Goal: Transaction & Acquisition: Purchase product/service

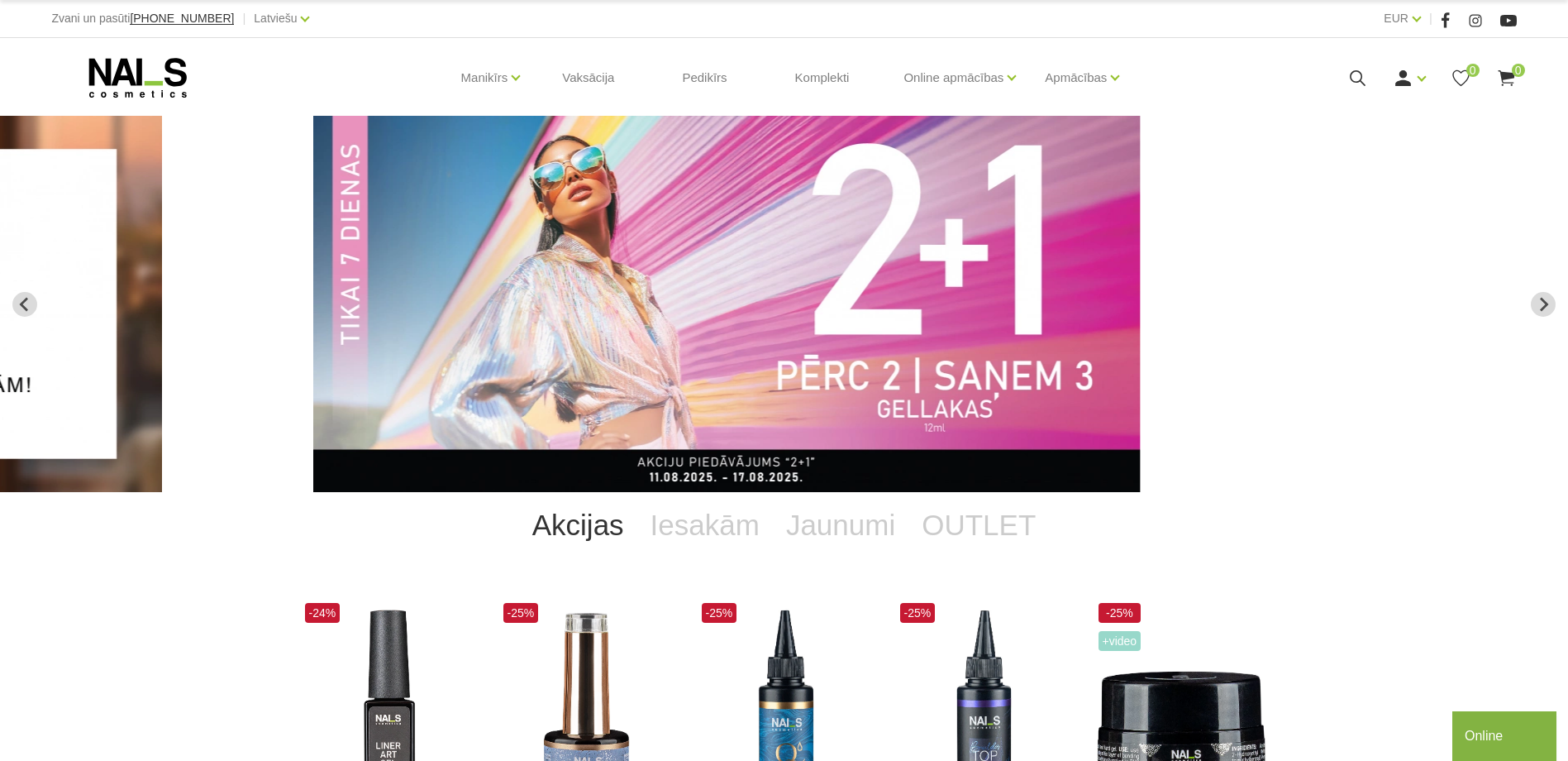
drag, startPoint x: 515, startPoint y: 206, endPoint x: 424, endPoint y: 338, distance: 160.3
click at [0, 0] on link "Geli un akrigeli" at bounding box center [0, 0] width 0 height 0
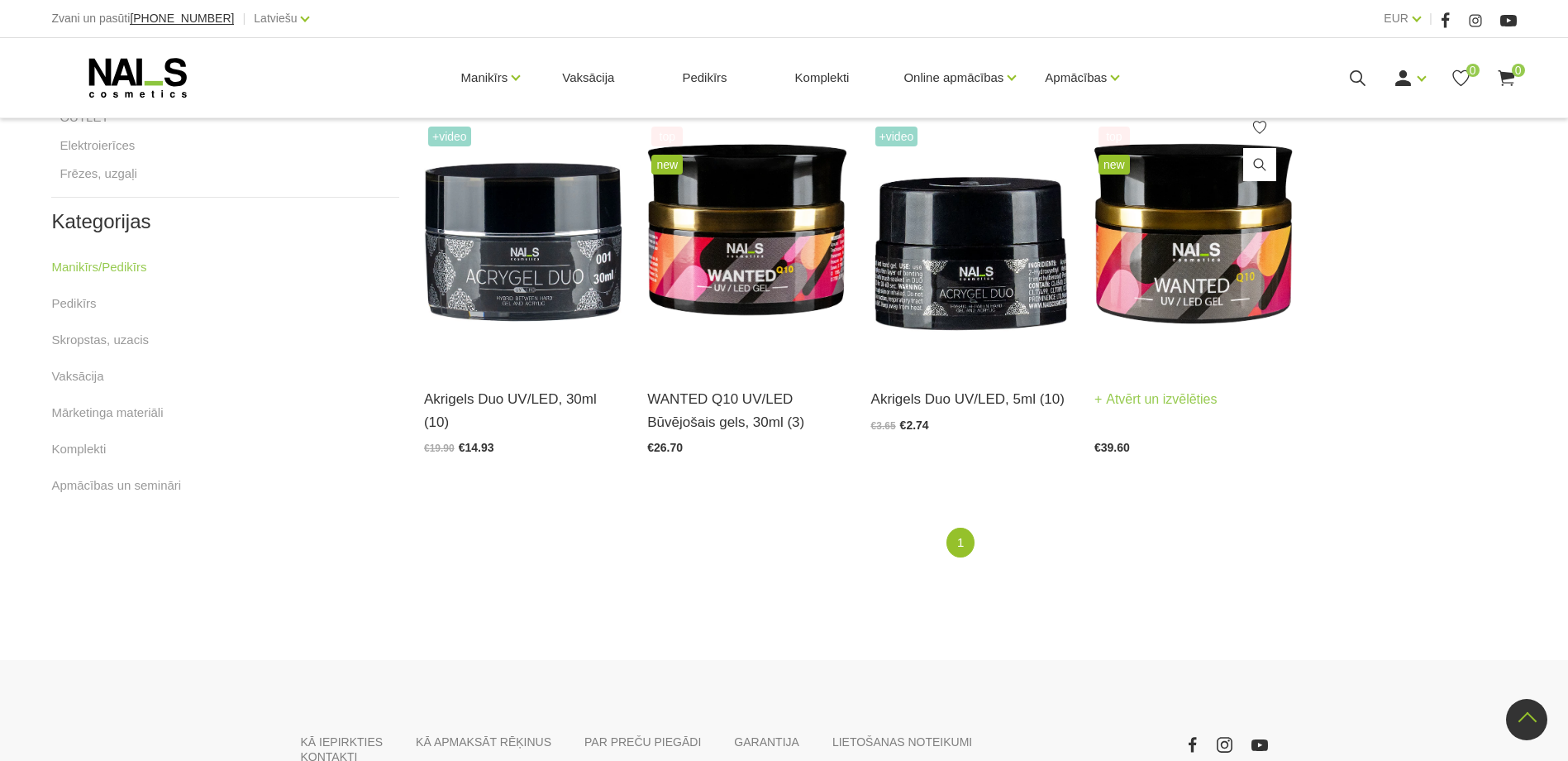
scroll to position [826, 0]
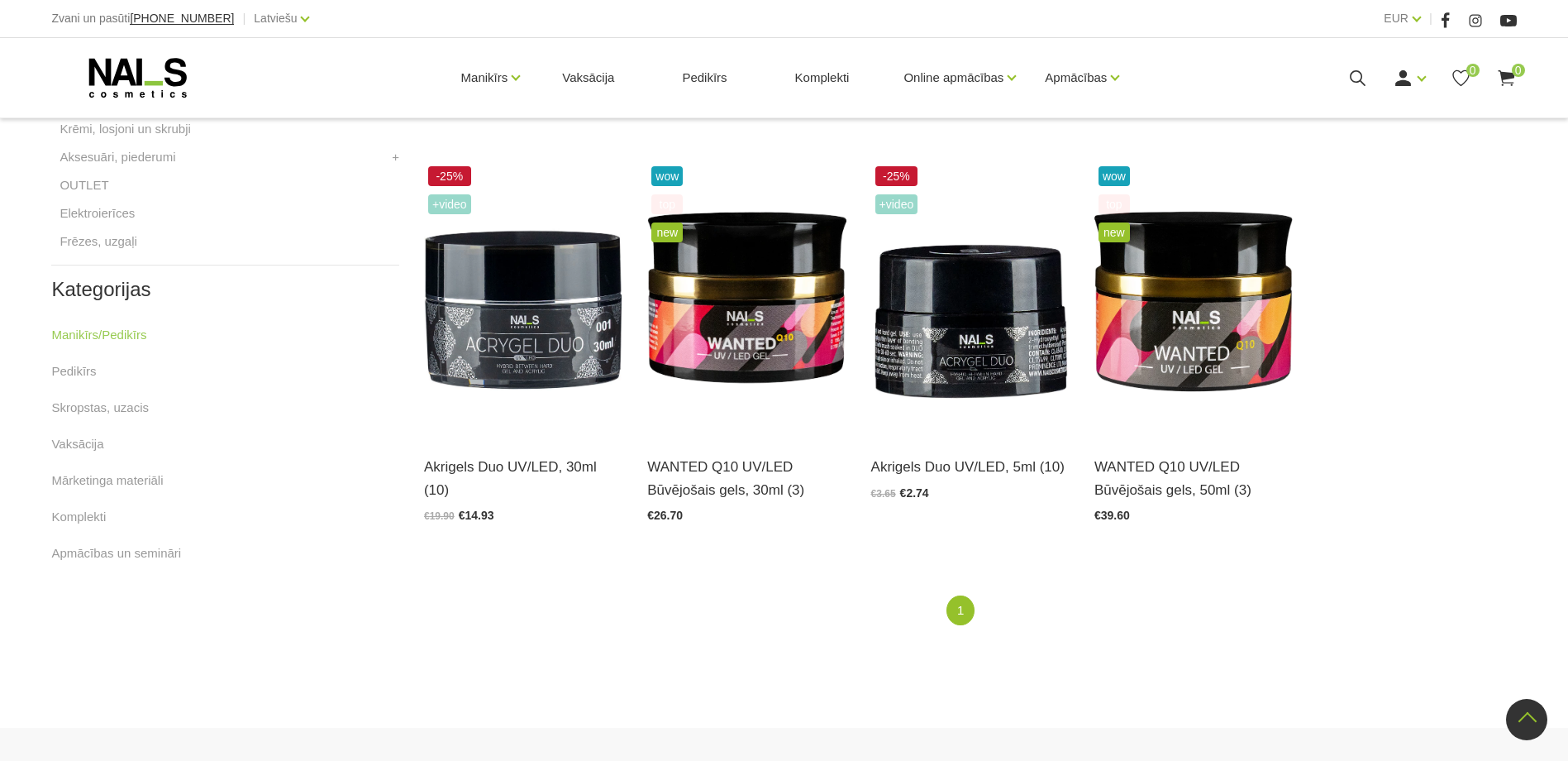
drag, startPoint x: 1351, startPoint y: 565, endPoint x: 1351, endPoint y: 505, distance: 60.0
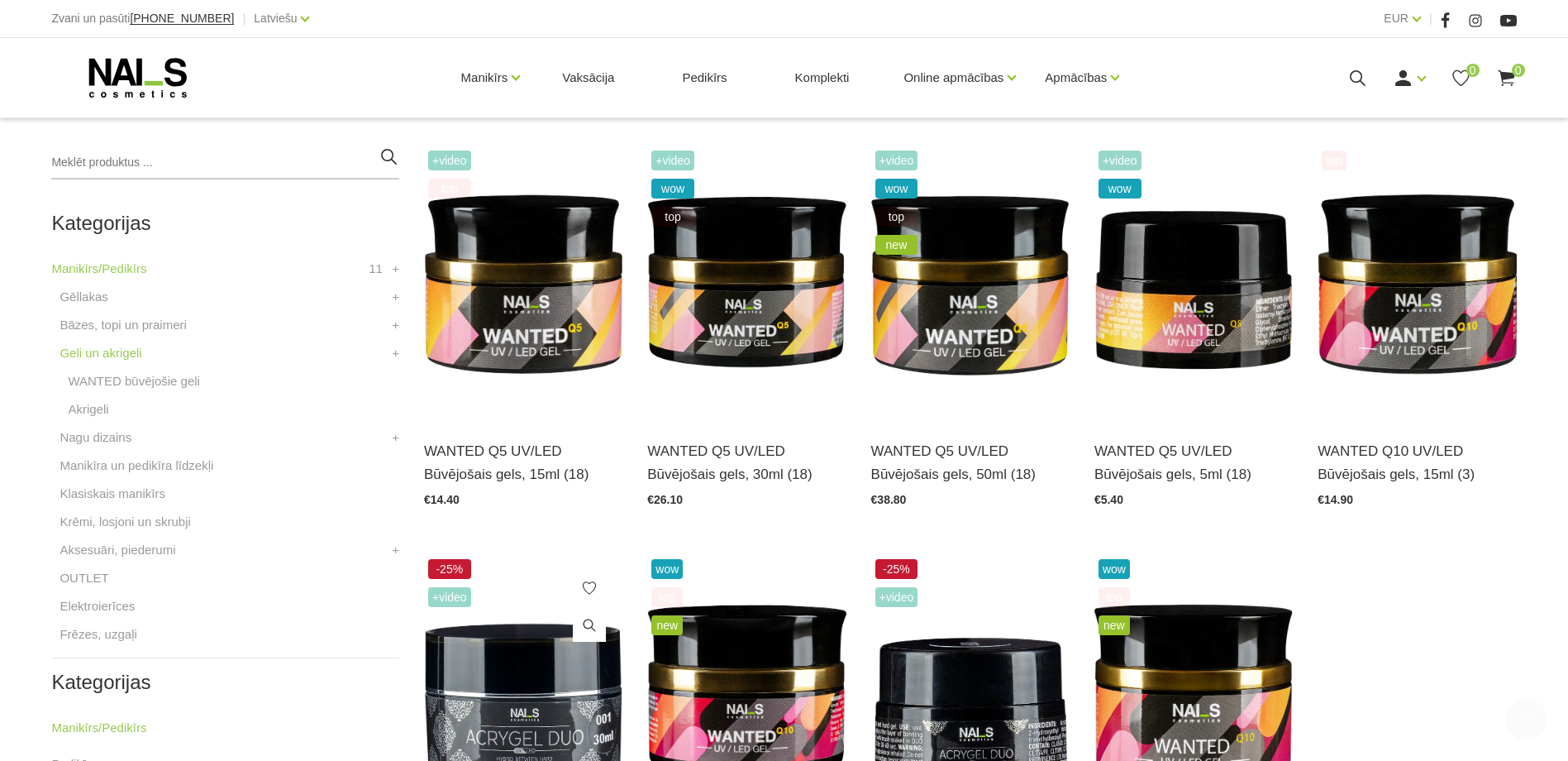
scroll to position [544, 0]
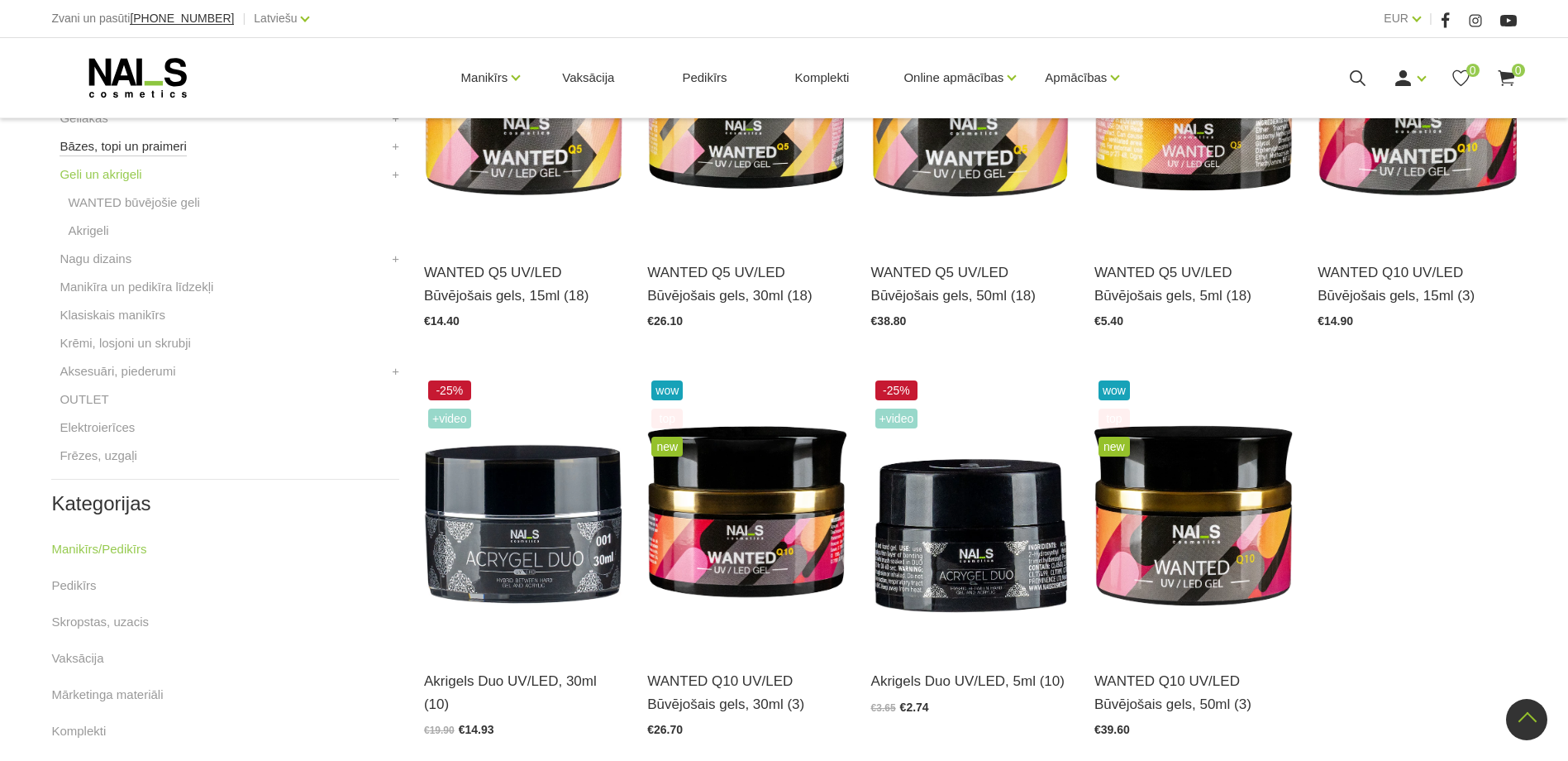
click at [96, 143] on link "Bāzes, topi un praimeri" at bounding box center [122, 146] width 126 height 19
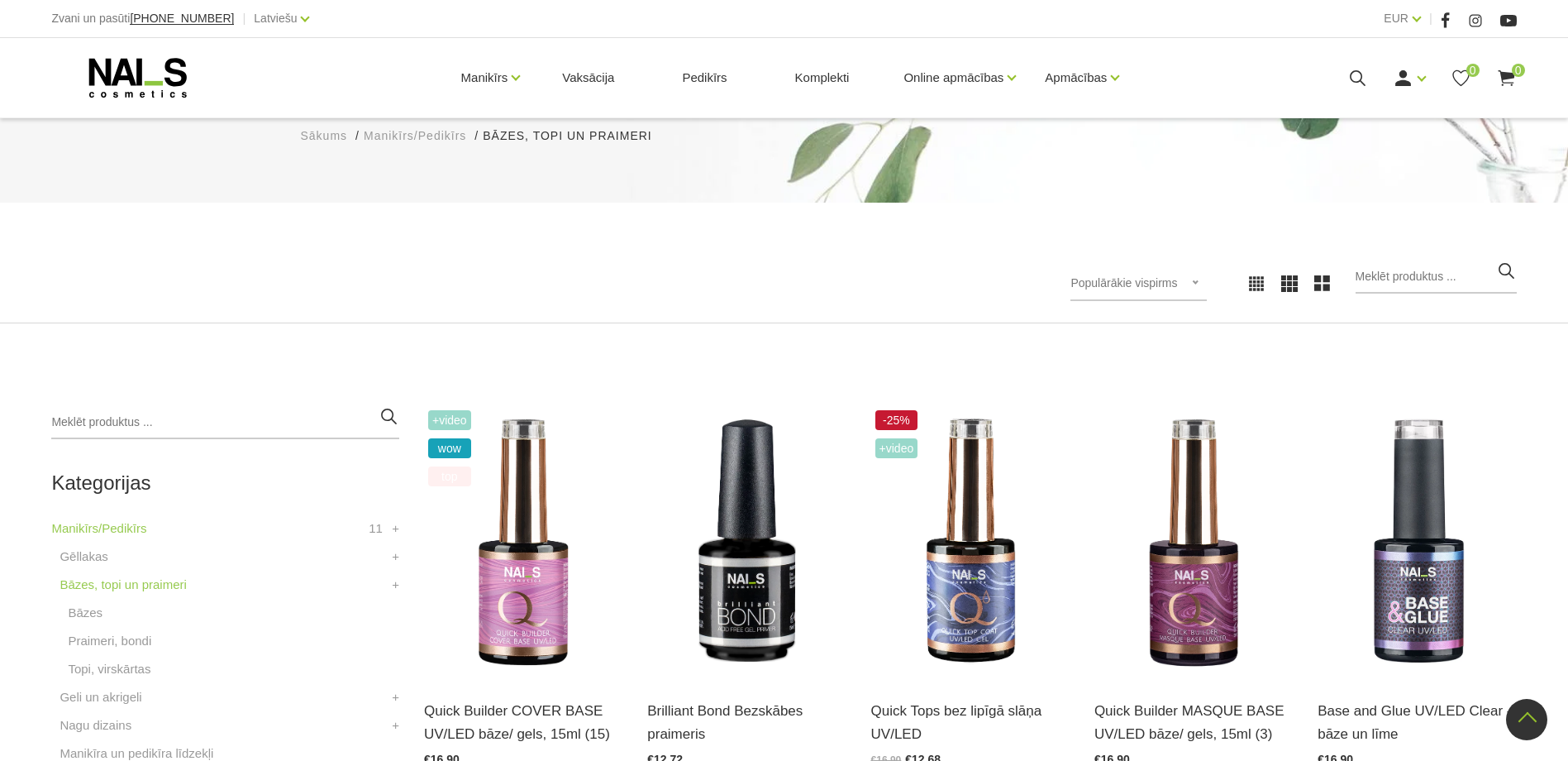
drag, startPoint x: 192, startPoint y: 438, endPoint x: 218, endPoint y: 301, distance: 139.4
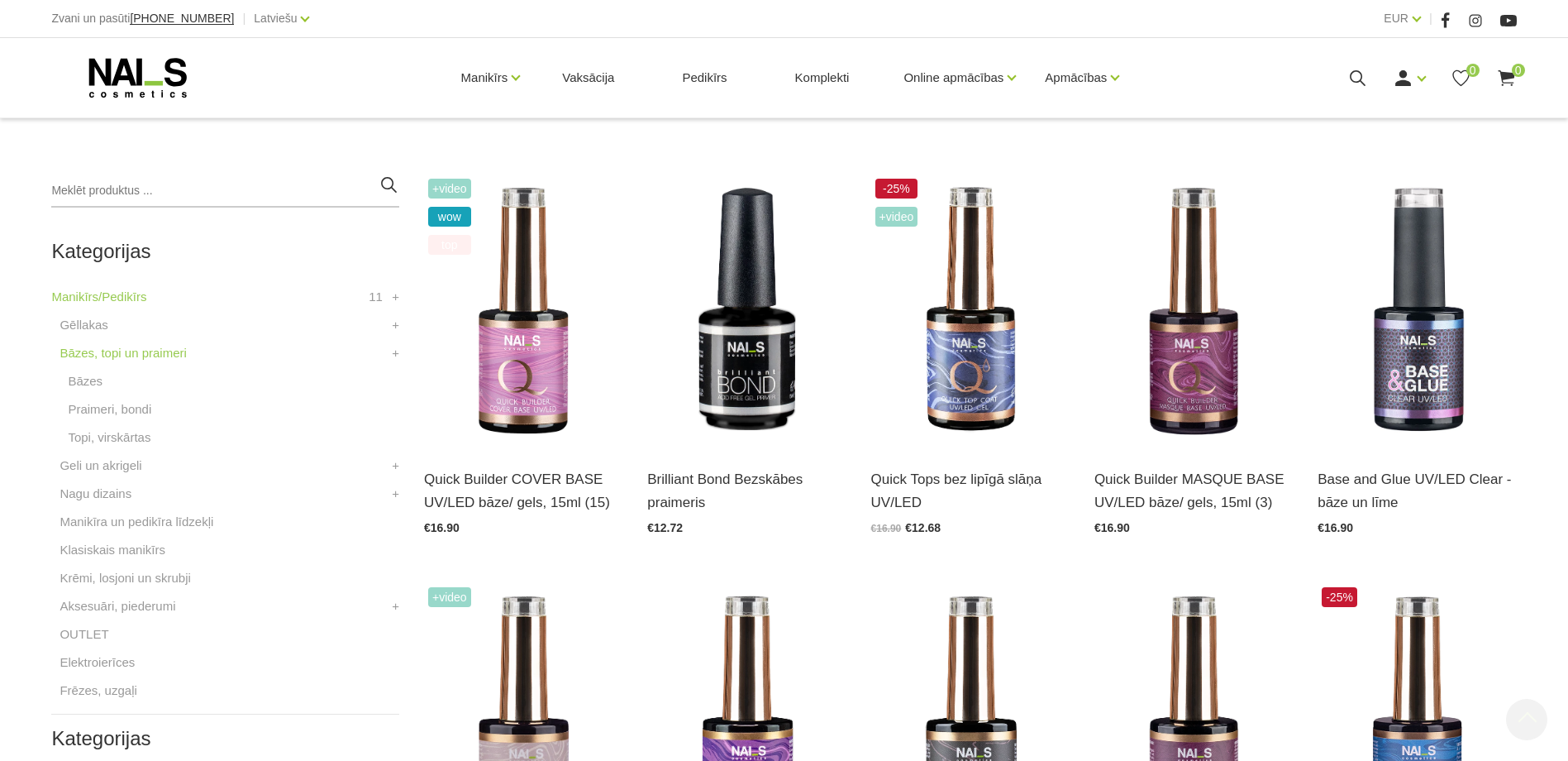
scroll to position [579, 0]
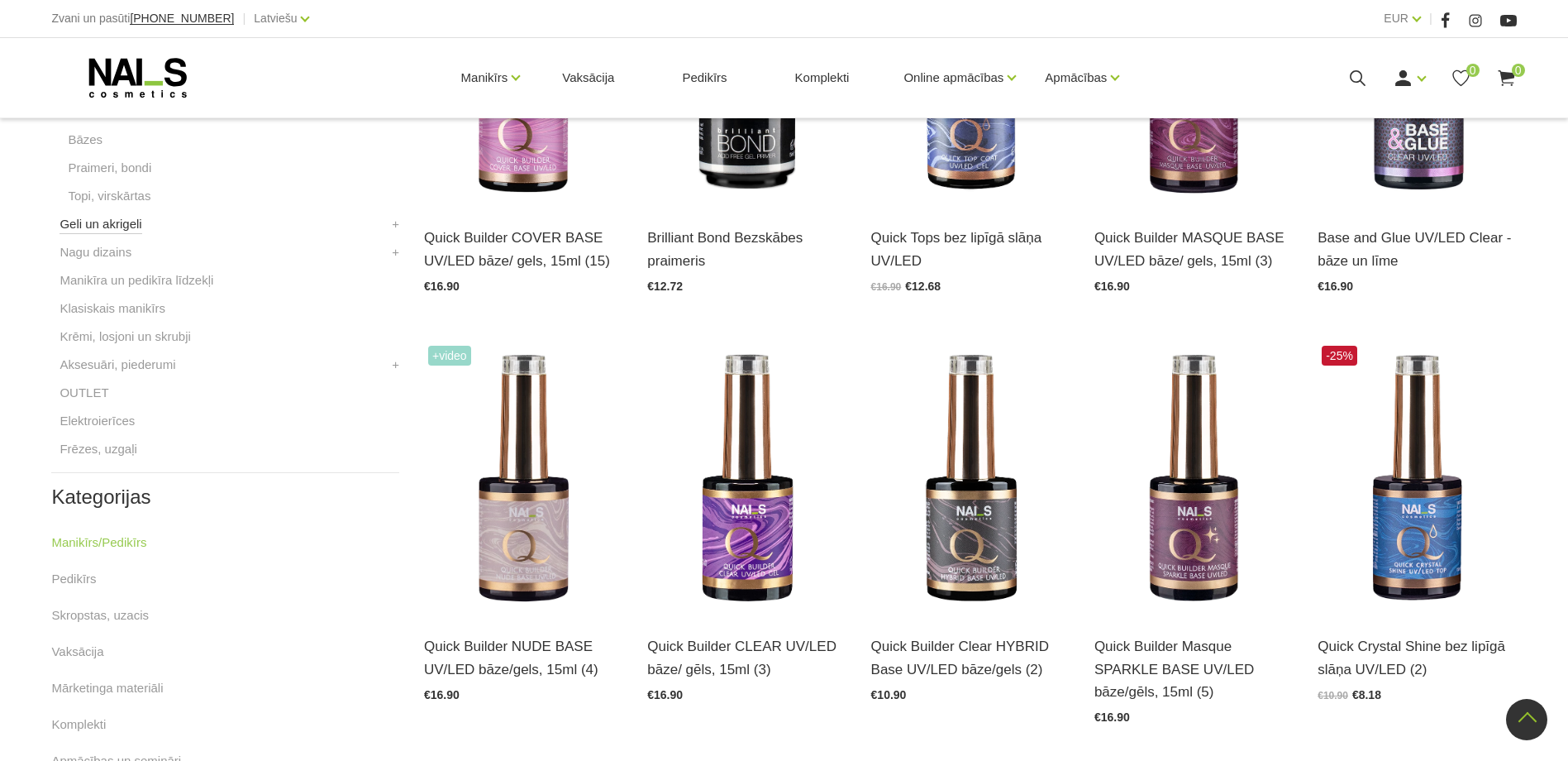
click at [117, 221] on link "Geli un akrigeli" at bounding box center [100, 224] width 82 height 19
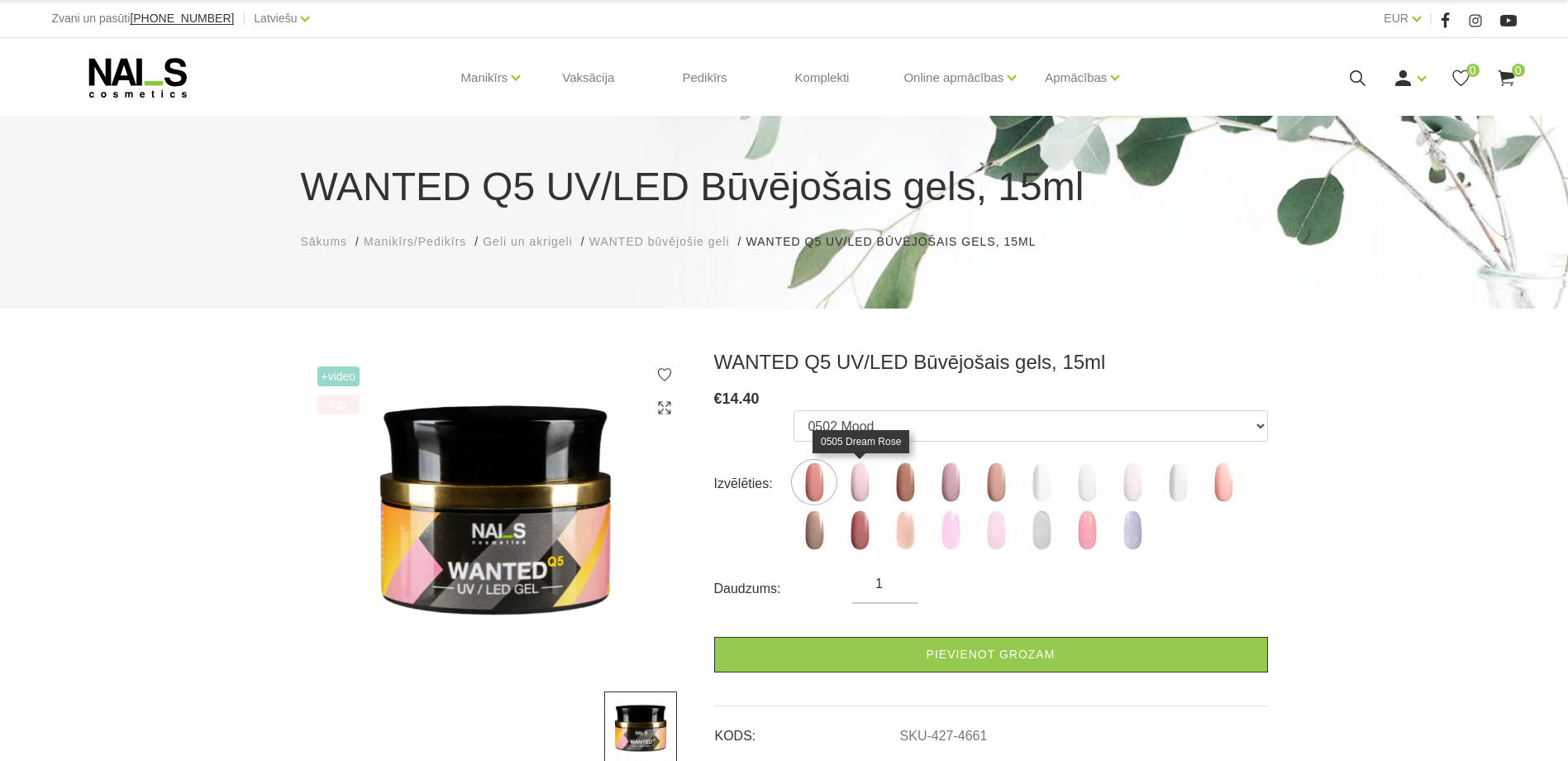
click at [867, 483] on img at bounding box center [860, 482] width 42 height 42
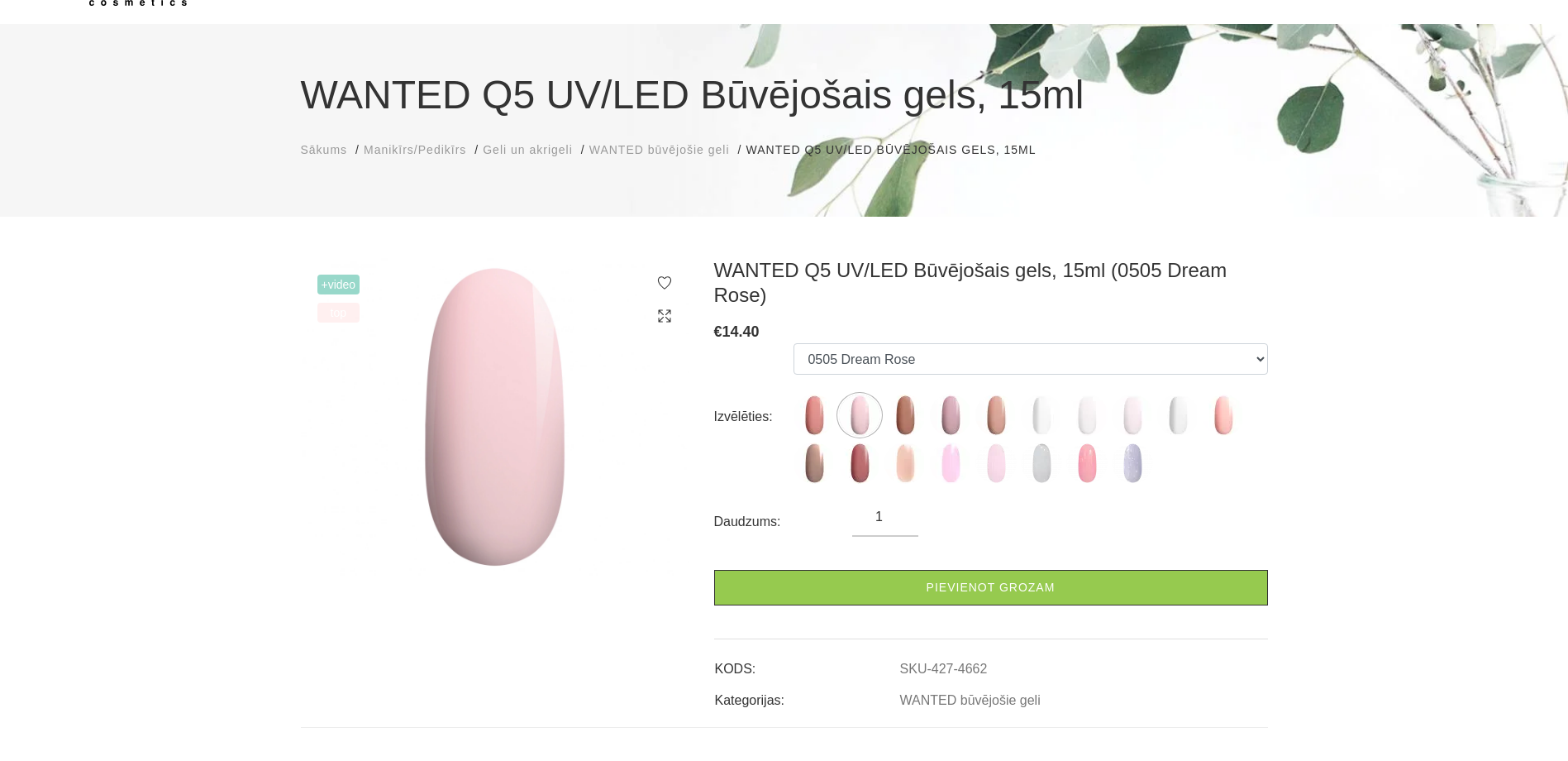
scroll to position [248, 0]
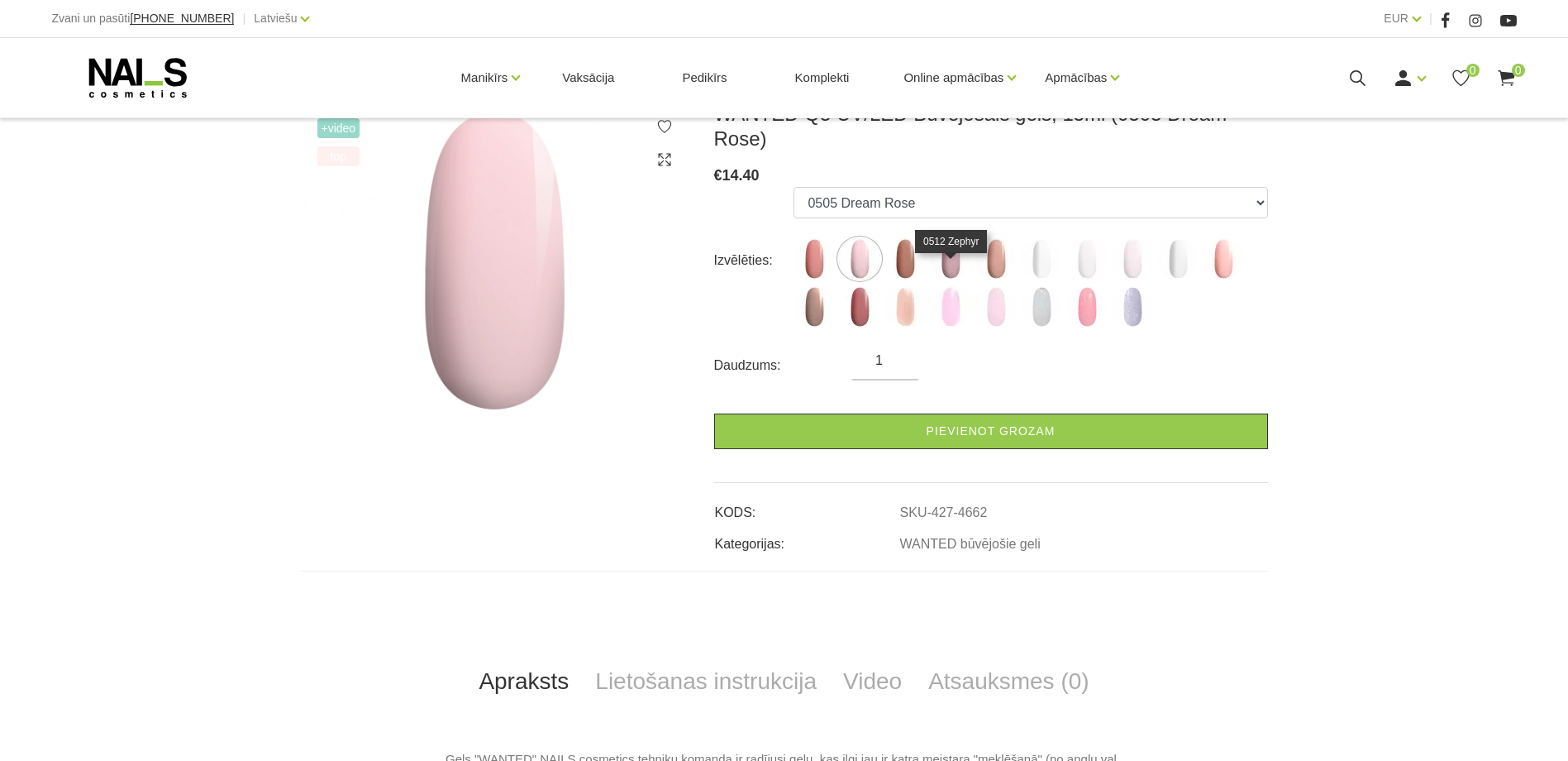
click at [956, 286] on img at bounding box center [950, 307] width 42 height 42
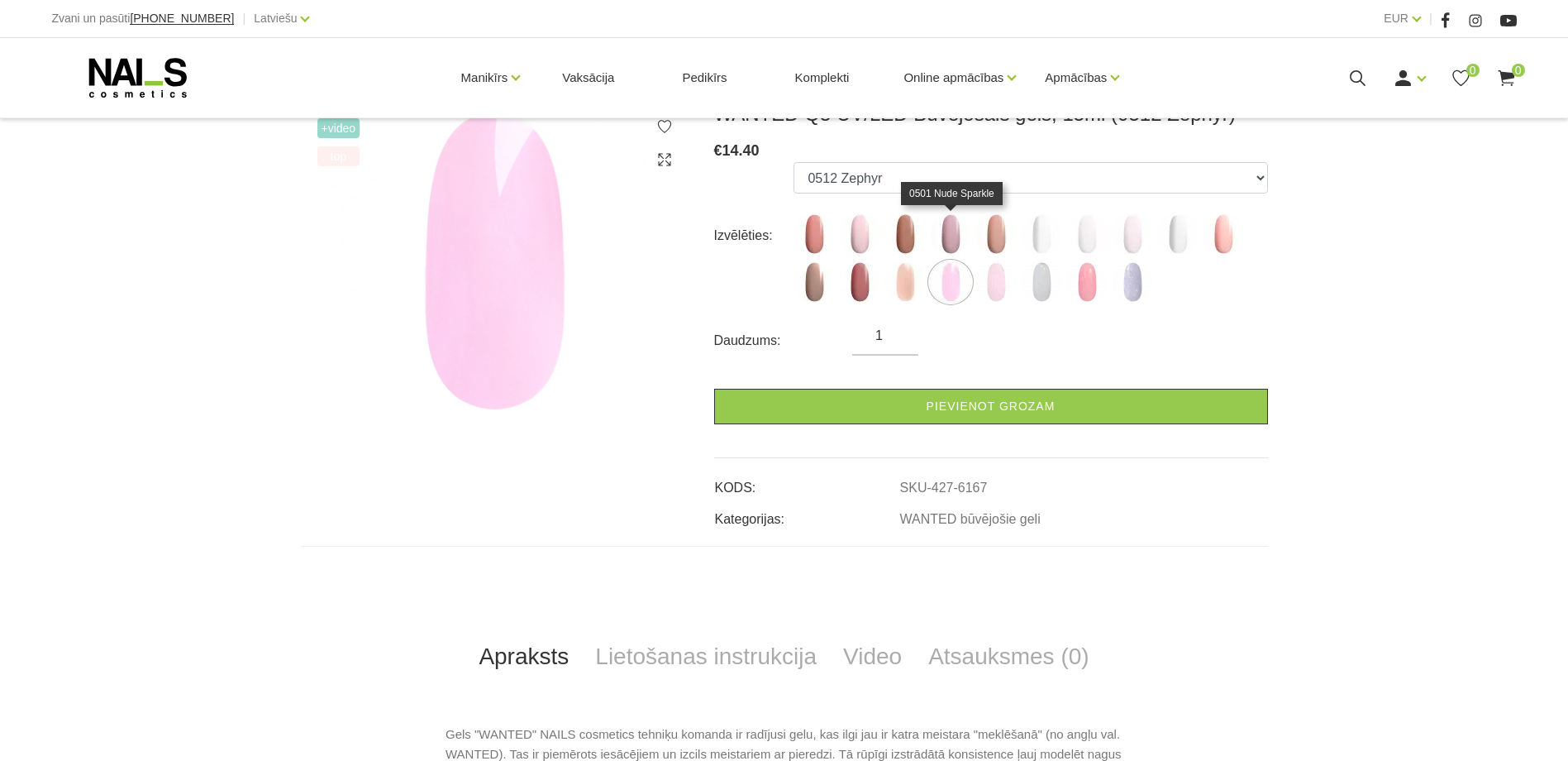
click at [939, 230] on img at bounding box center [950, 233] width 42 height 42
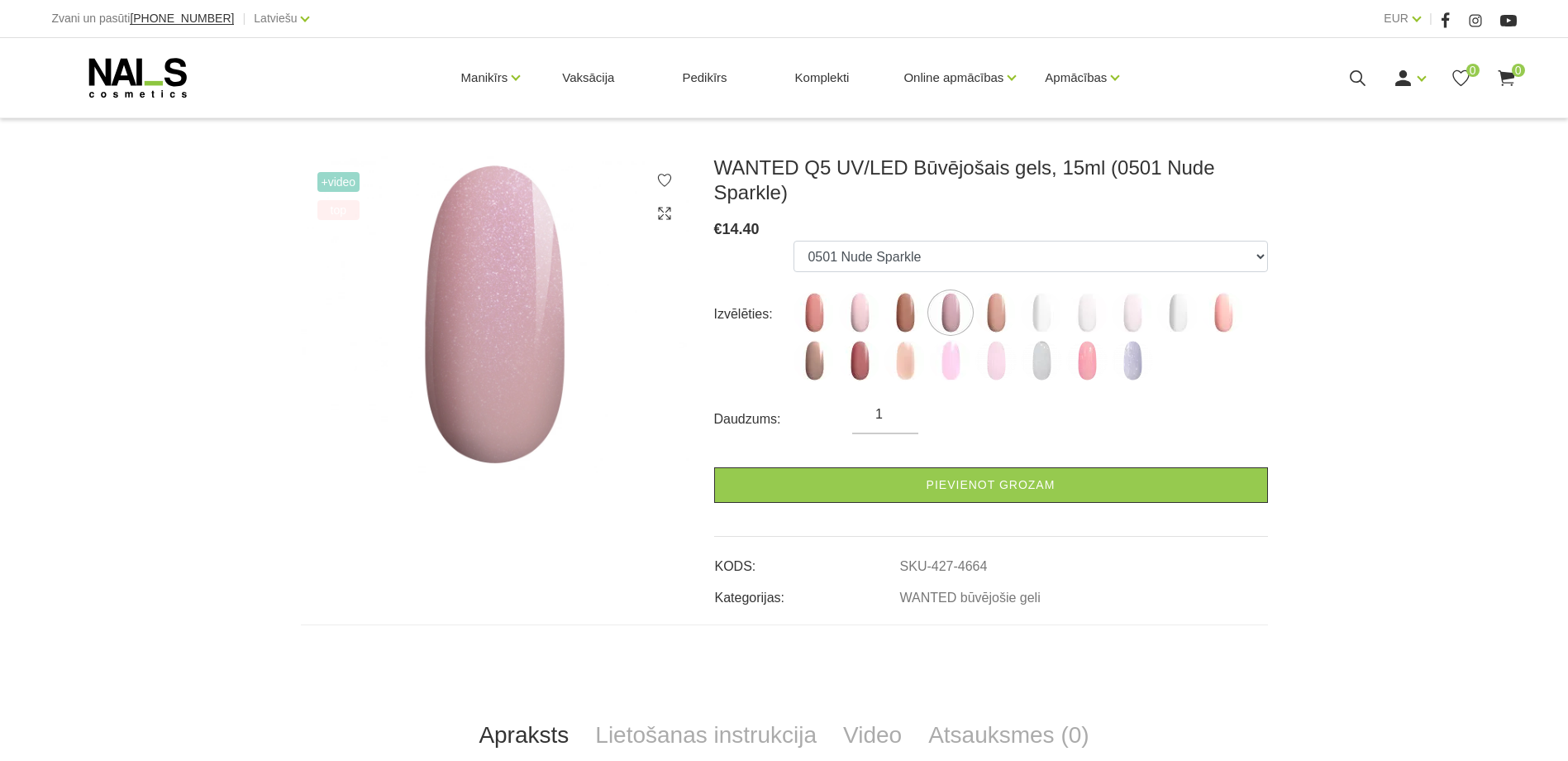
scroll to position [165, 0]
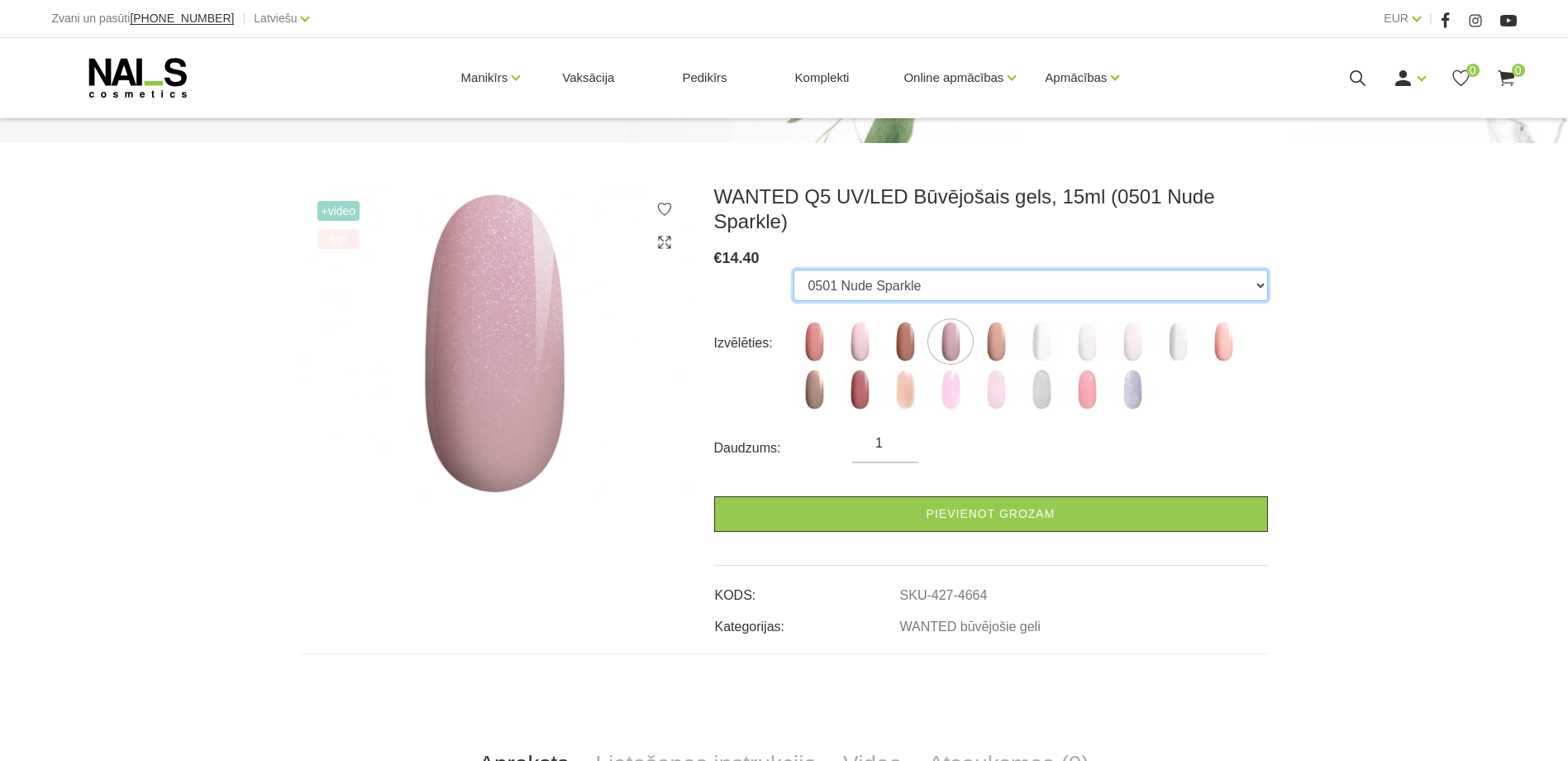
click at [902, 286] on select "0502 Mood 0505 Dream Rose 0504 Caramel 0501 Nude Sparkle 0503 Macchiato 0500 Pr…" at bounding box center [1030, 285] width 473 height 32
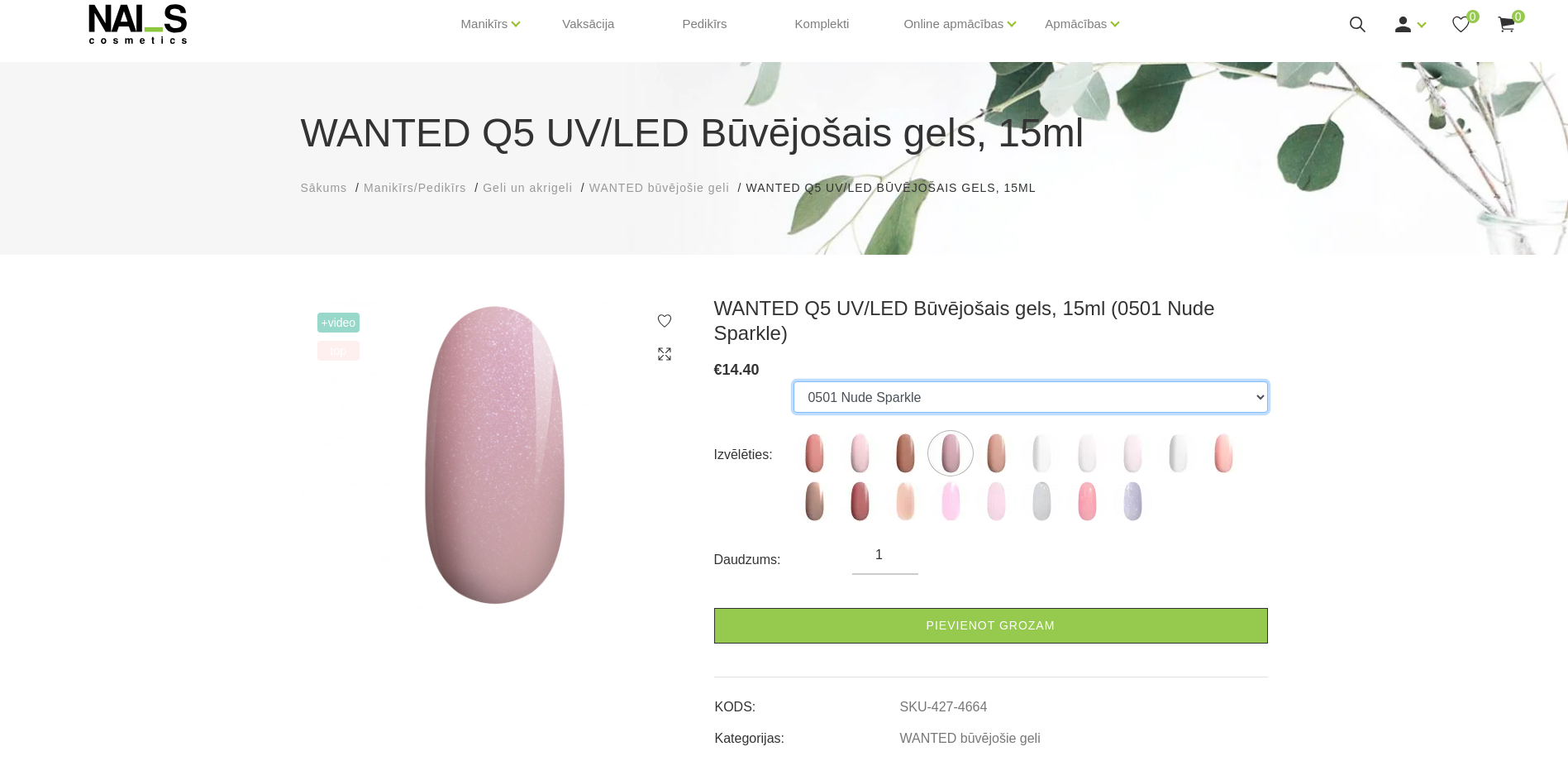
scroll to position [83, 0]
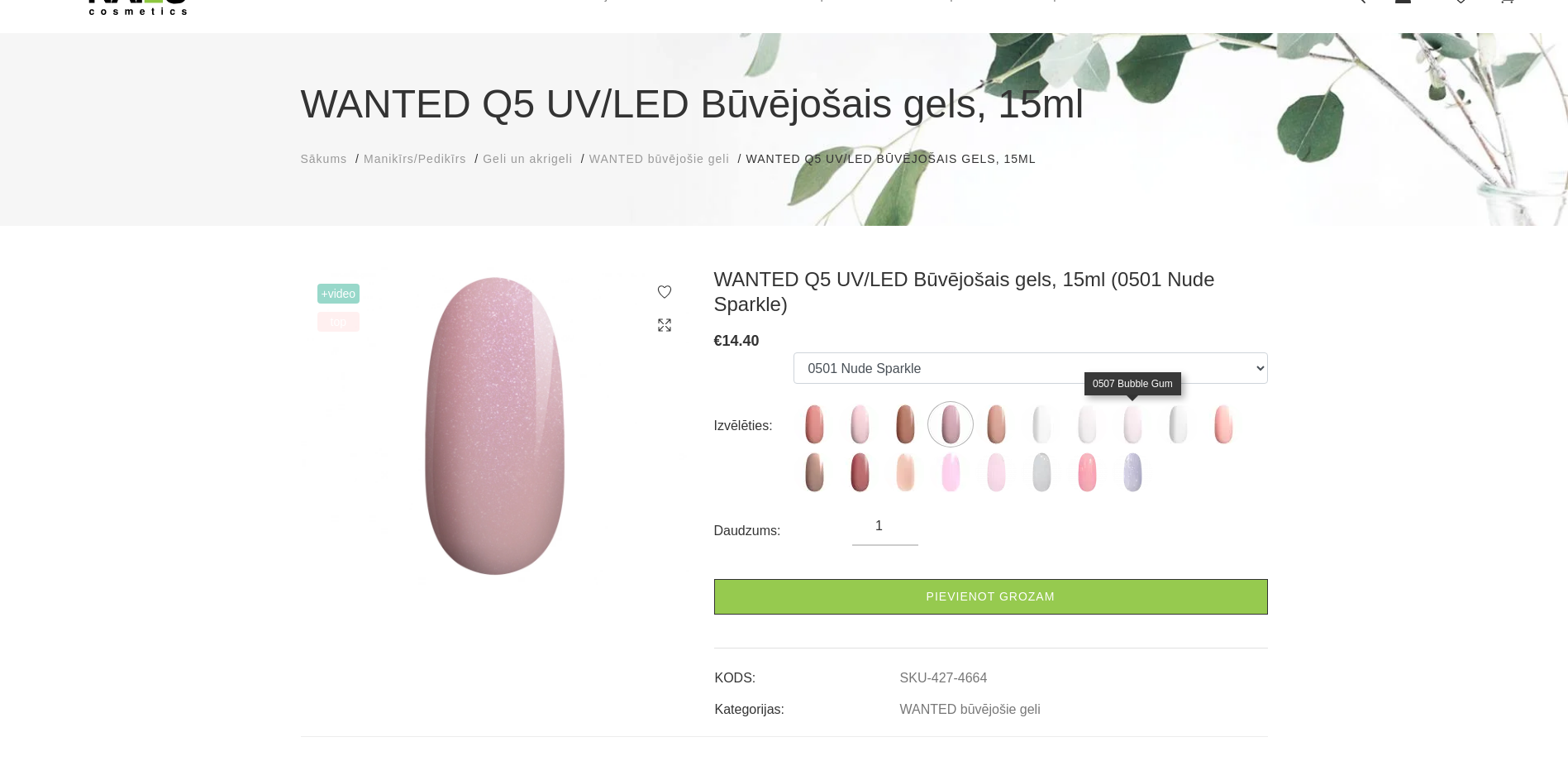
click at [1120, 423] on img at bounding box center [1132, 424] width 42 height 42
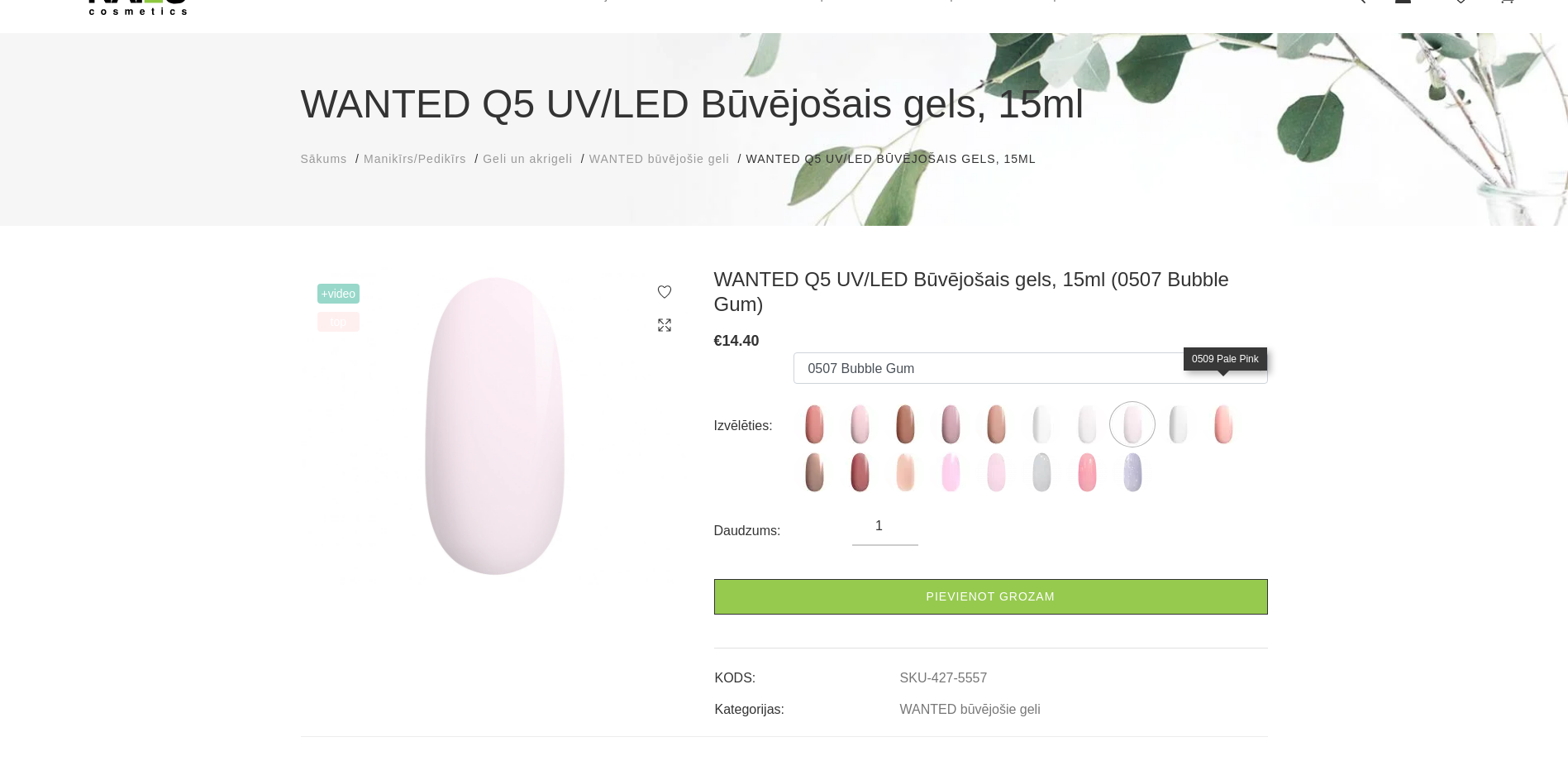
click at [1231, 404] on img at bounding box center [1223, 424] width 42 height 42
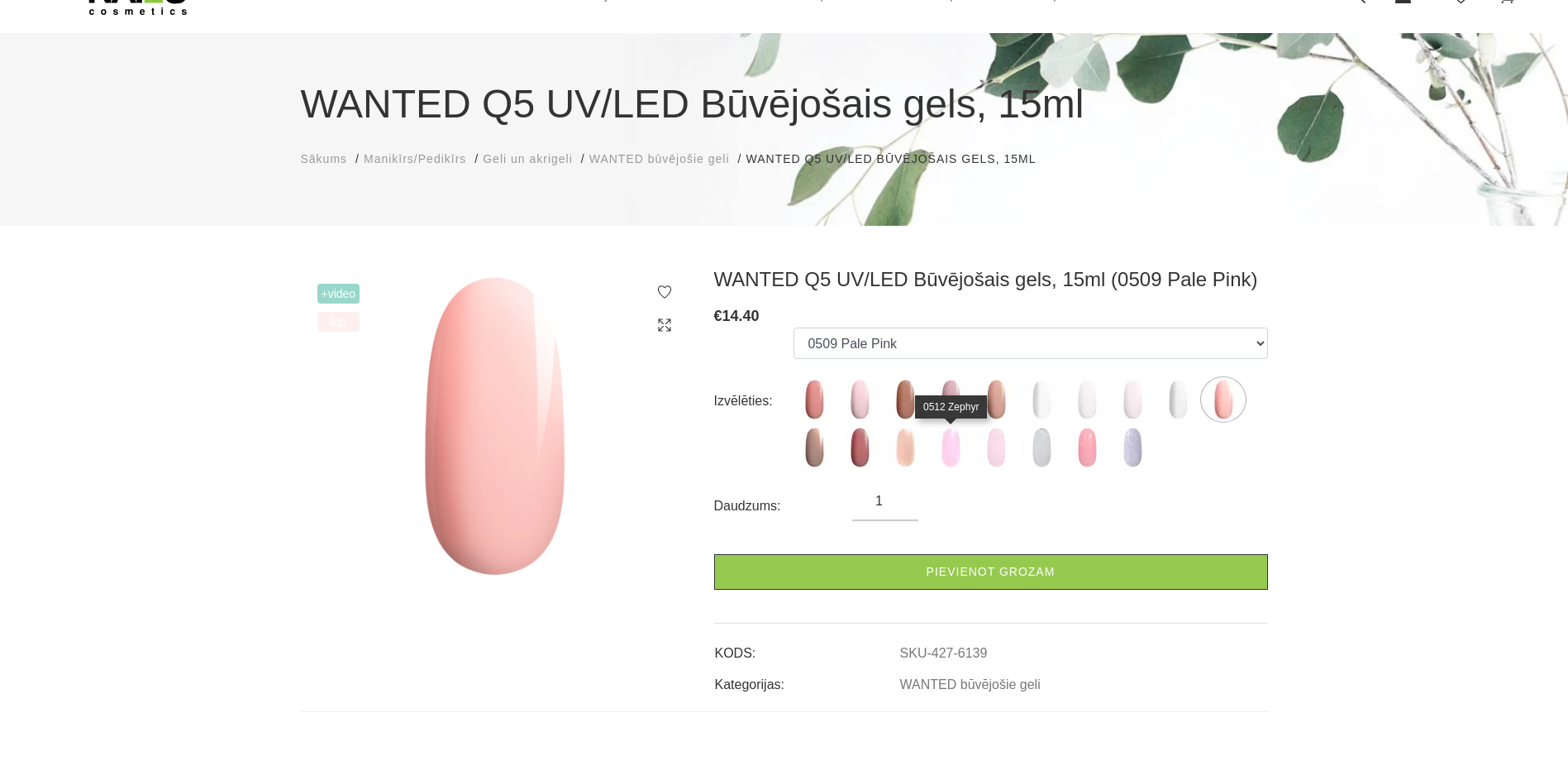
click at [958, 447] on img at bounding box center [950, 447] width 42 height 42
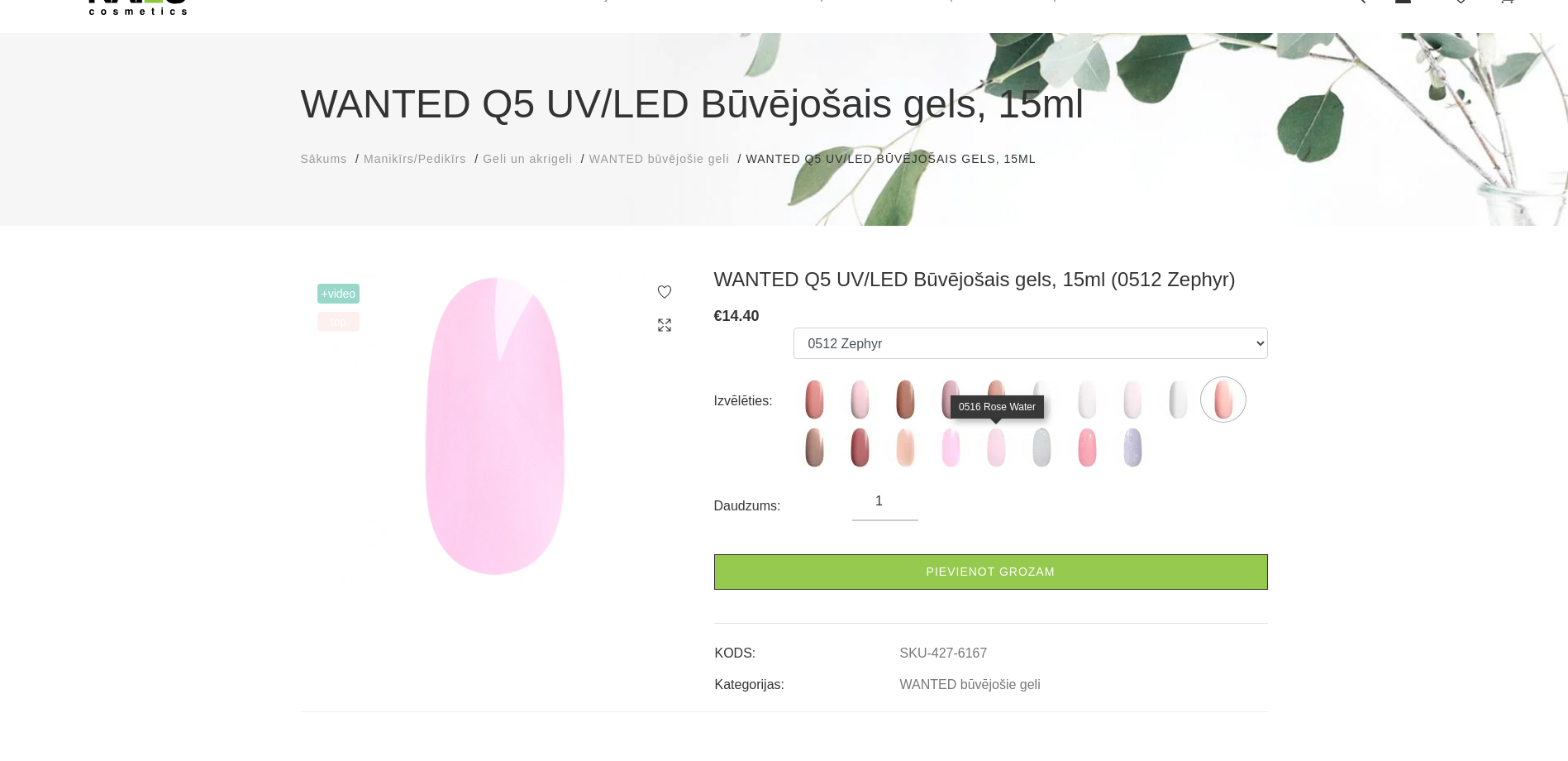
click at [999, 453] on img at bounding box center [996, 447] width 42 height 42
select select "6428"
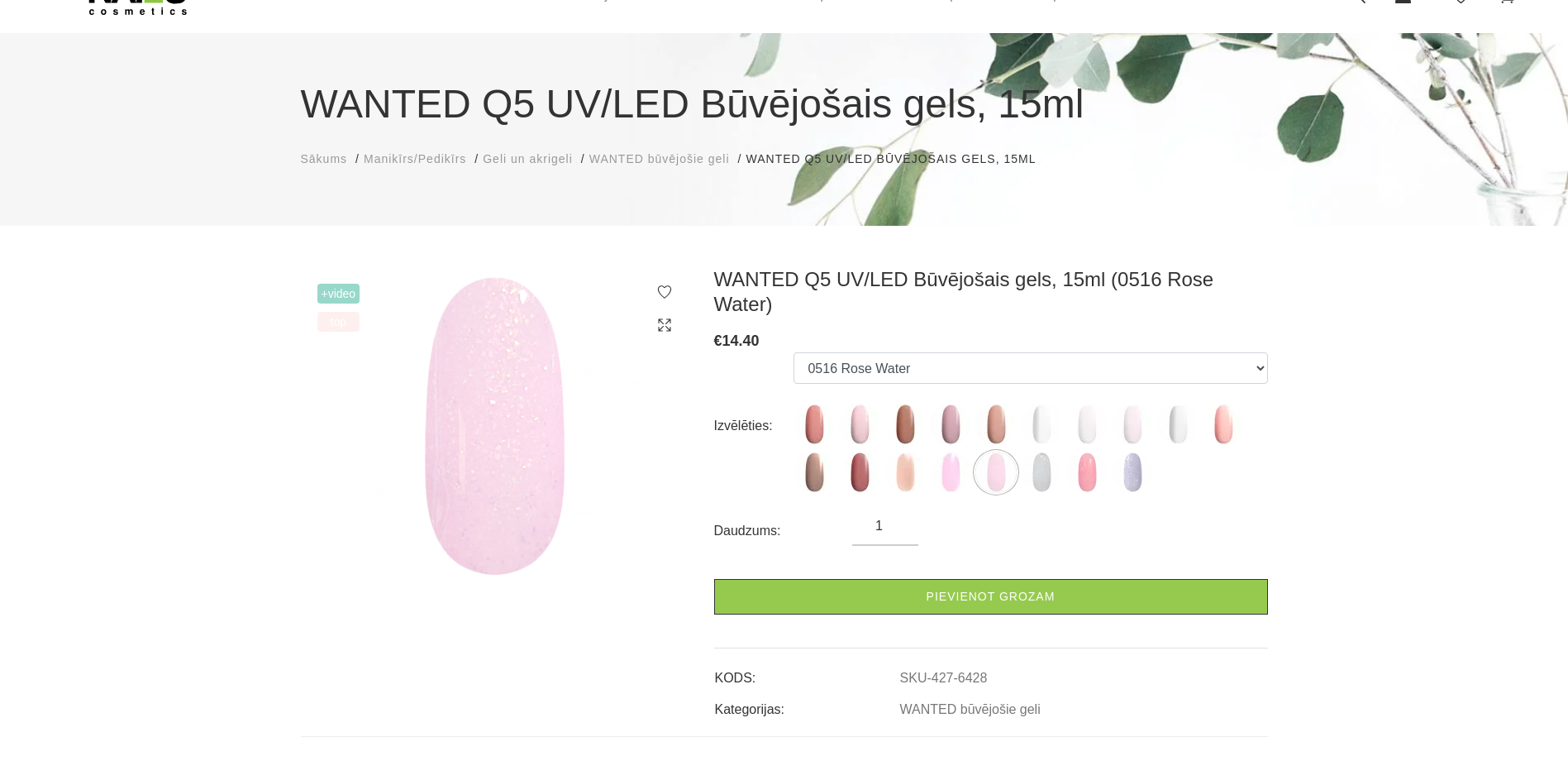
click at [536, 454] on img at bounding box center [496, 425] width 389 height 317
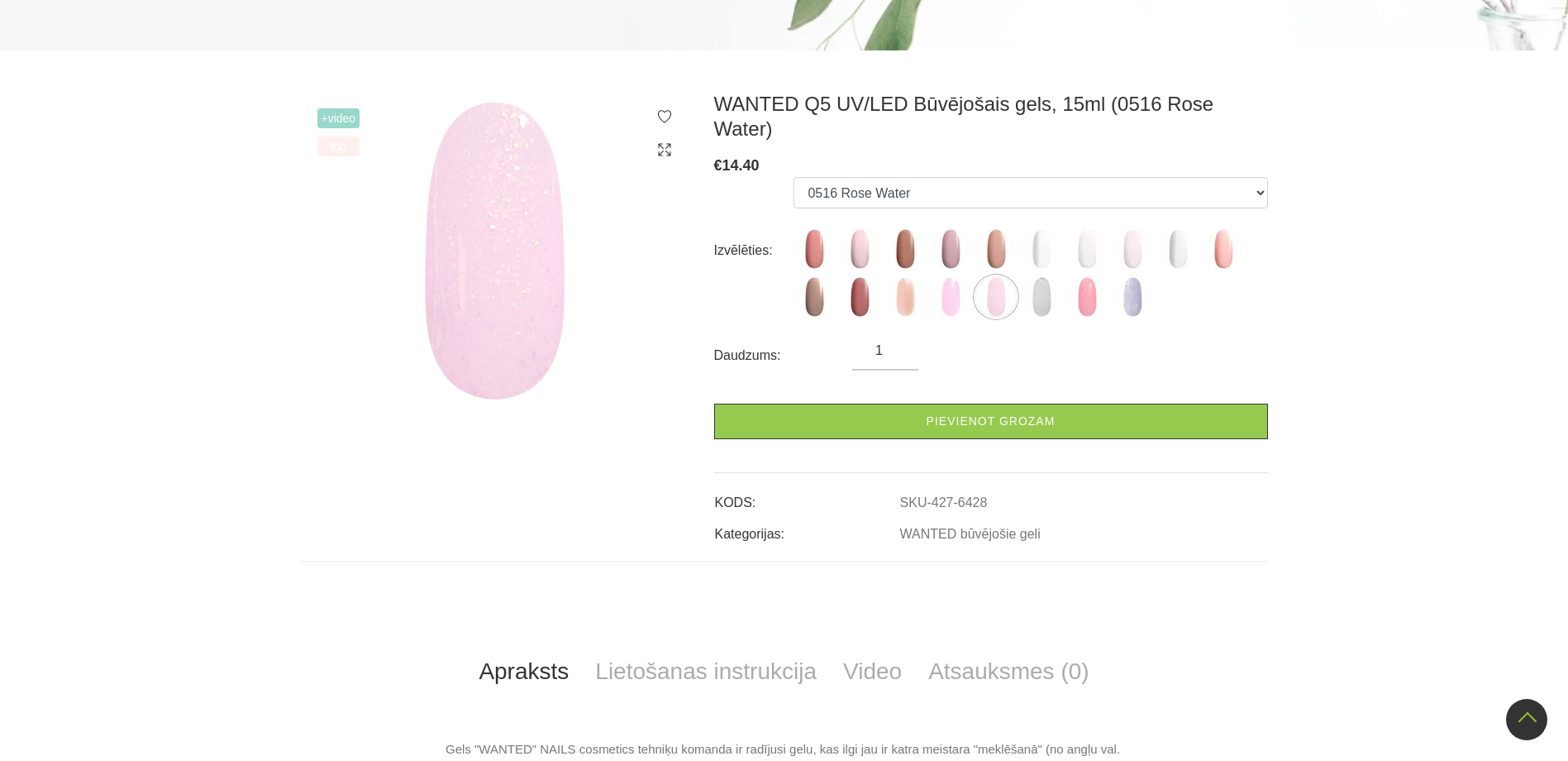
scroll to position [0, 0]
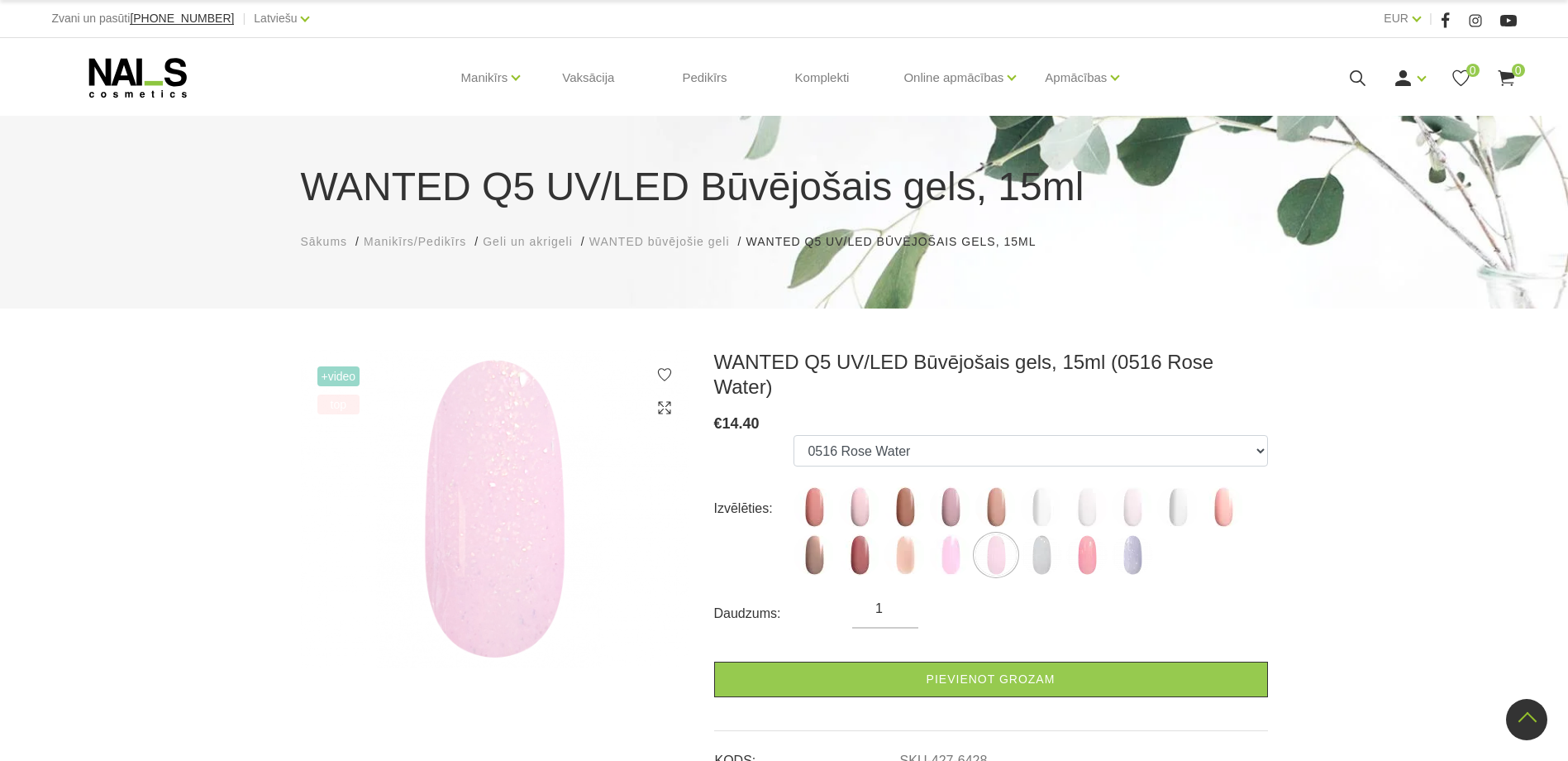
drag, startPoint x: 845, startPoint y: 615, endPoint x: 835, endPoint y: 390, distance: 225.2
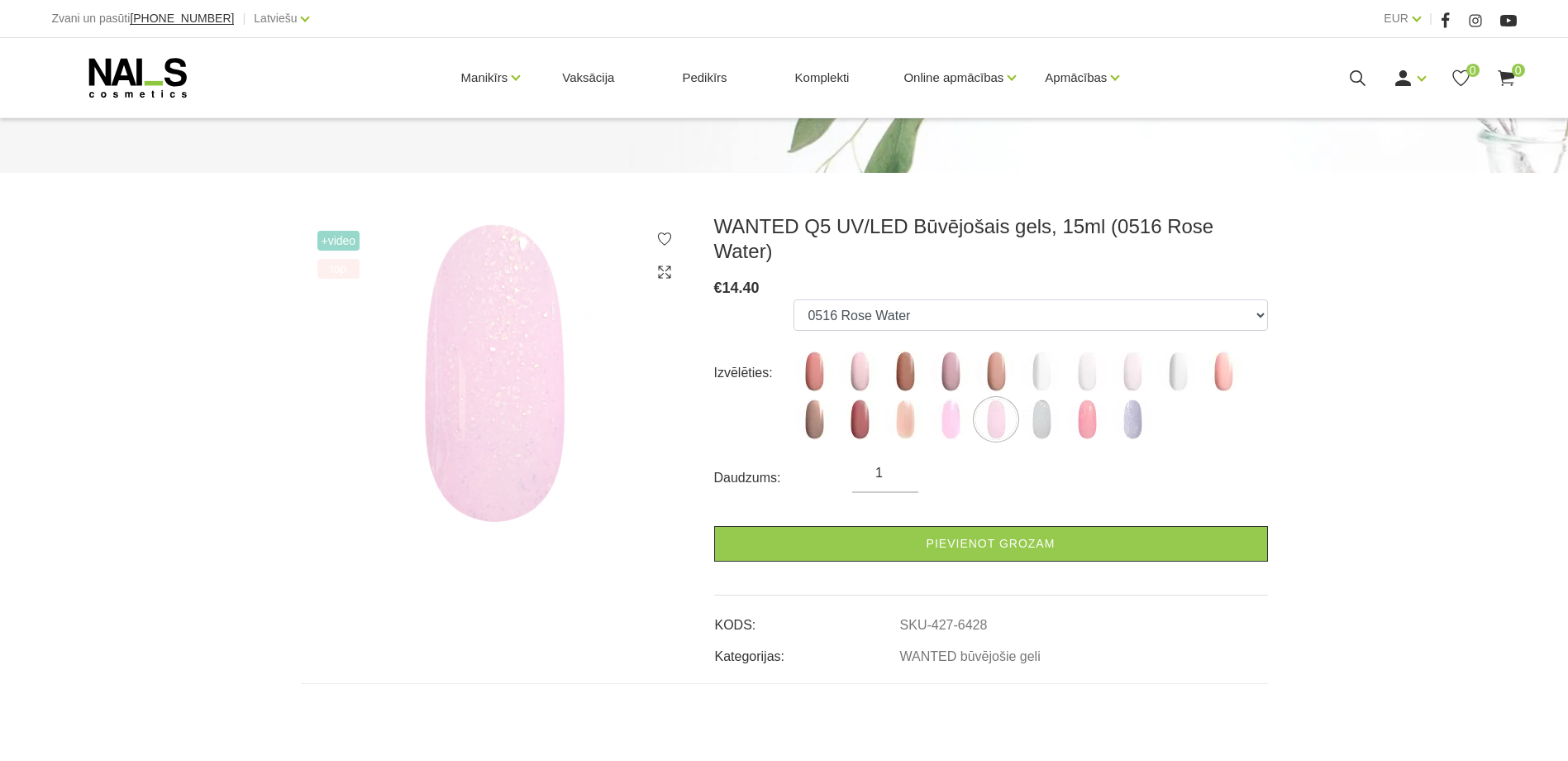
scroll to position [165, 0]
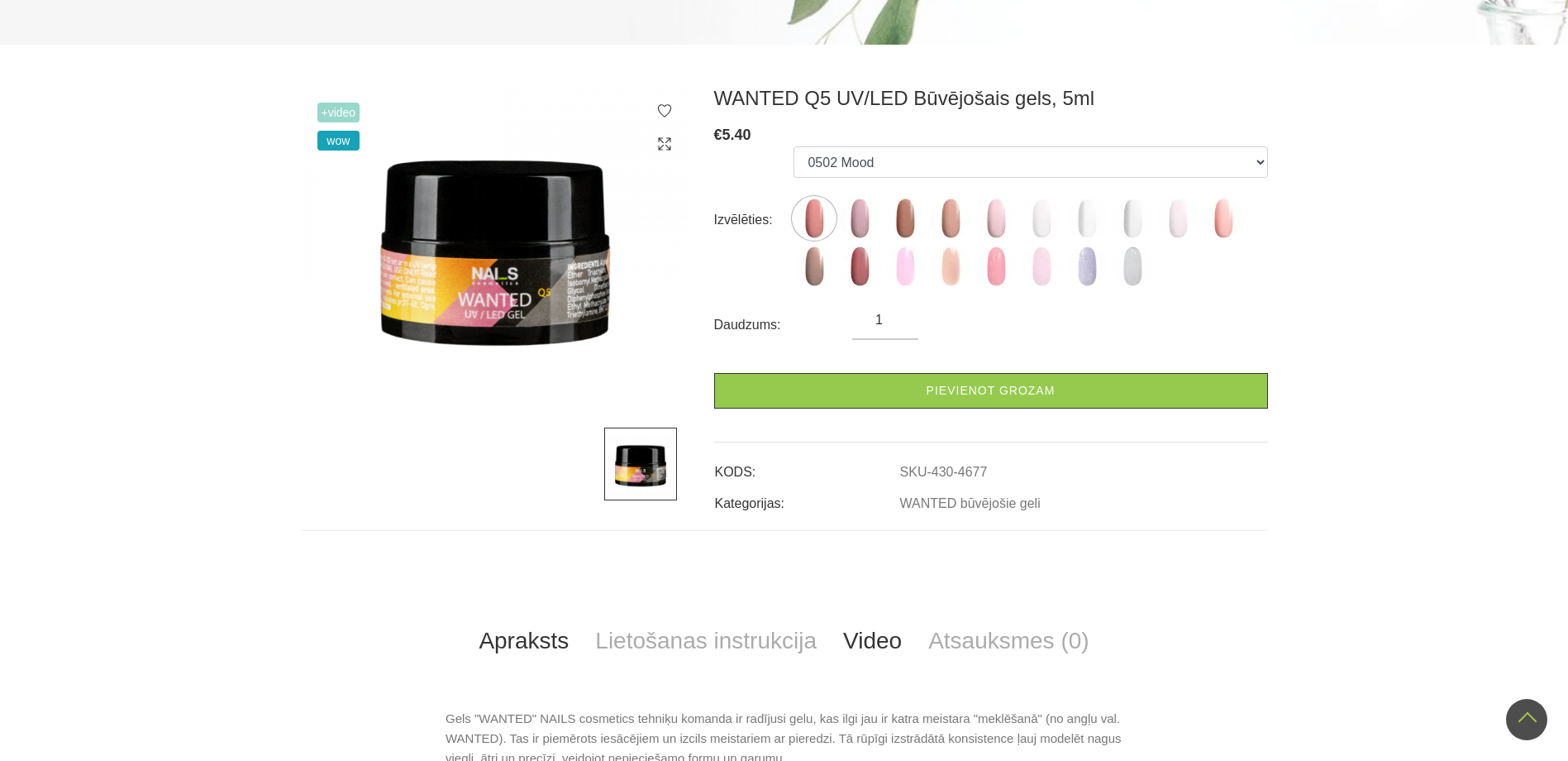
scroll to position [83, 0]
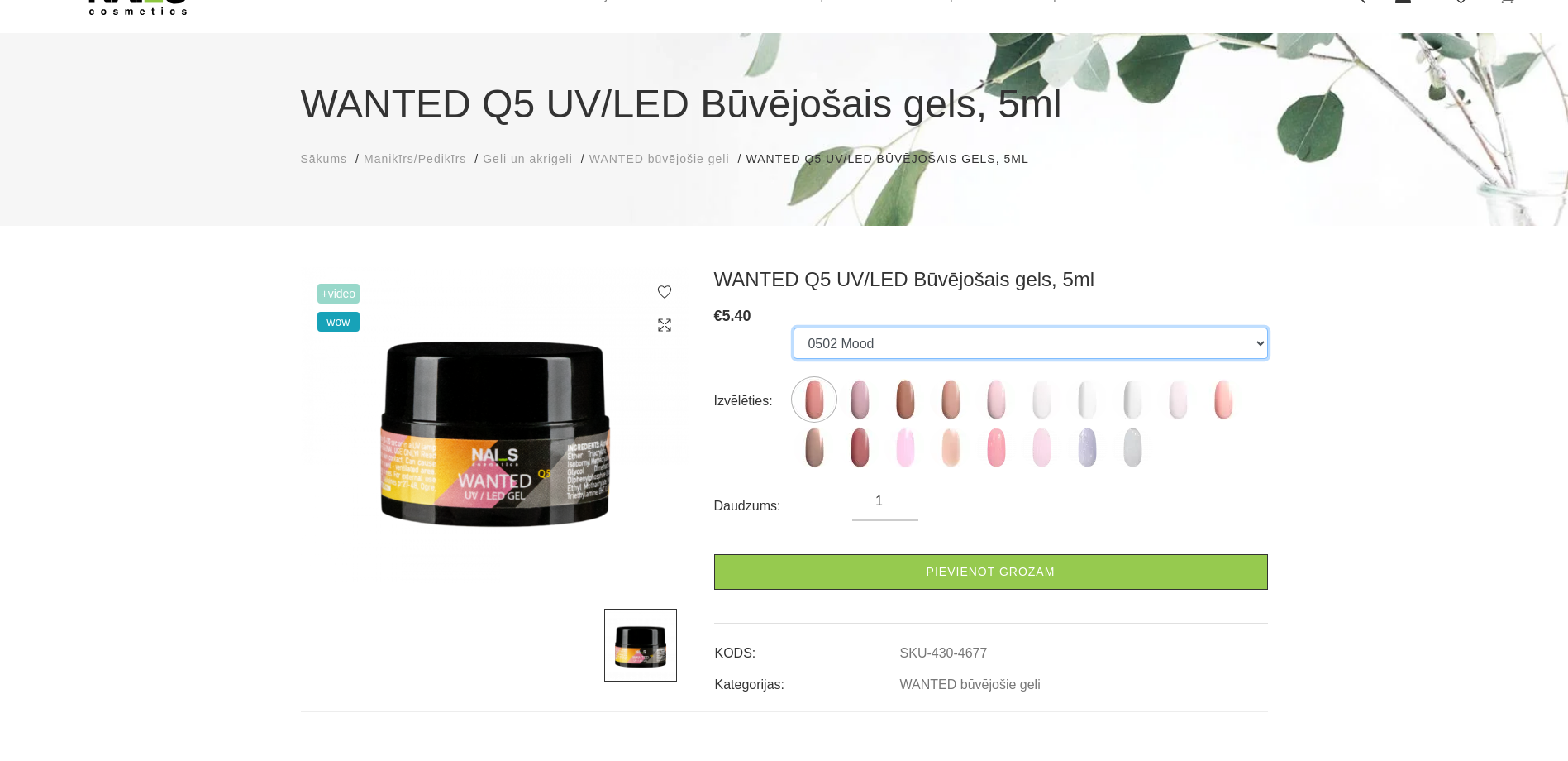
click at [872, 346] on select "0502 Mood 0501 Nude Sparkle 0504 Caramel 0503 Macchiato 0505 Dream Rose 0506 Pa…" at bounding box center [1030, 343] width 473 height 32
click at [898, 339] on select "0502 Mood 0501 Nude Sparkle 0504 Caramel 0503 Macchiato 0505 Dream Rose 0506 Pa…" at bounding box center [1030, 343] width 473 height 32
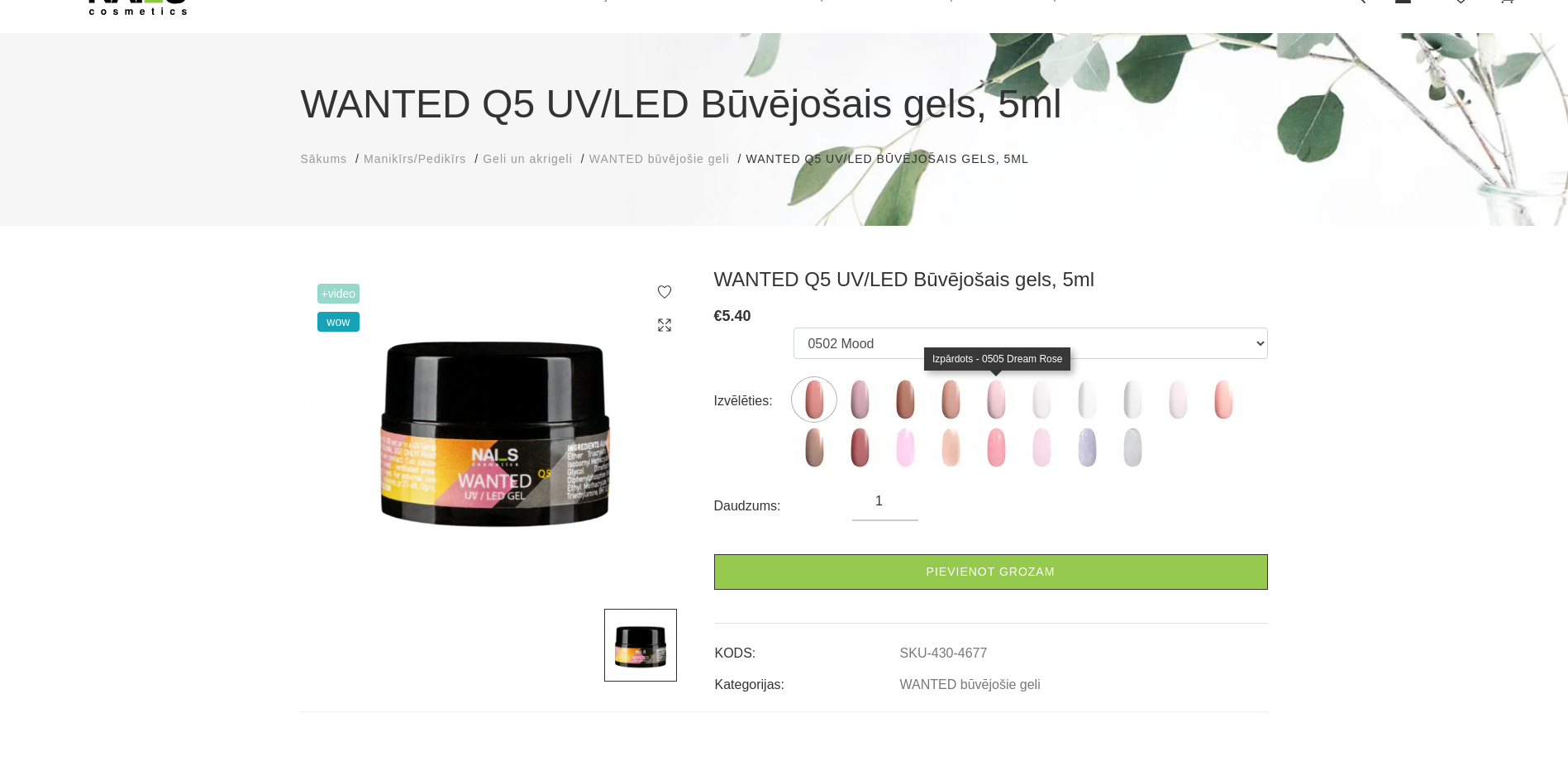
click at [998, 408] on img at bounding box center [996, 399] width 42 height 42
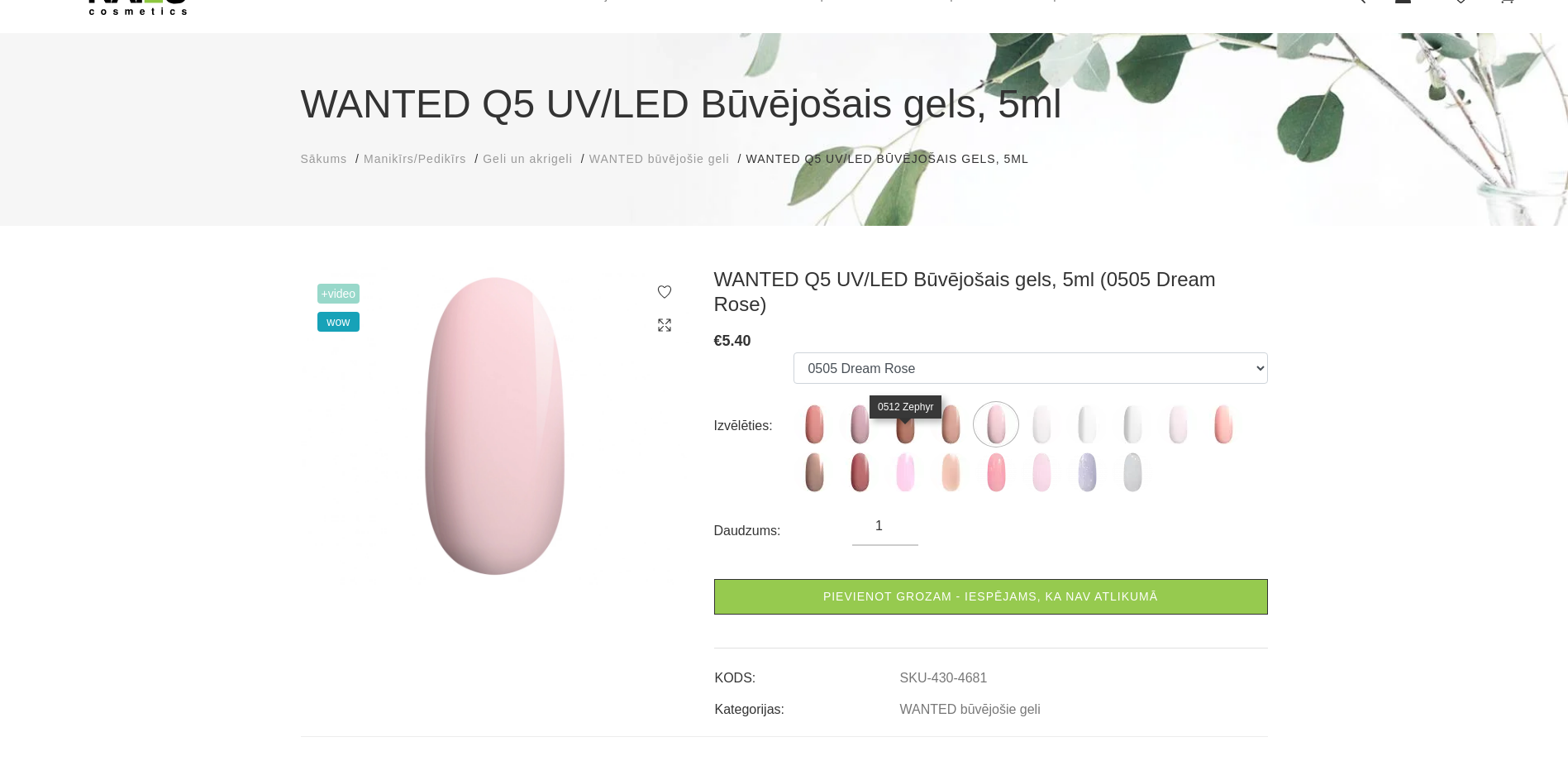
click at [909, 455] on img at bounding box center [905, 472] width 42 height 42
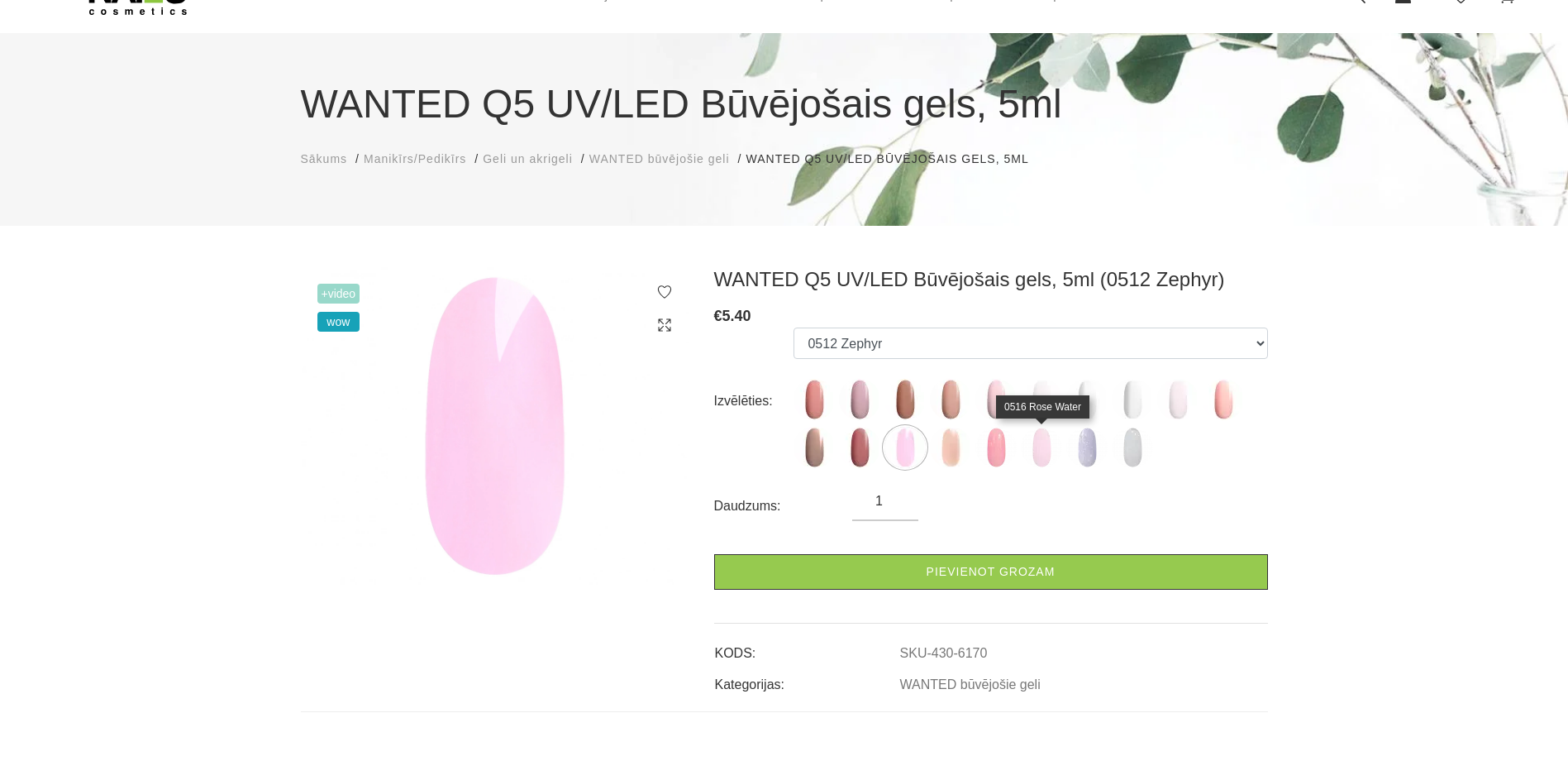
click at [1046, 439] on img at bounding box center [1041, 447] width 42 height 42
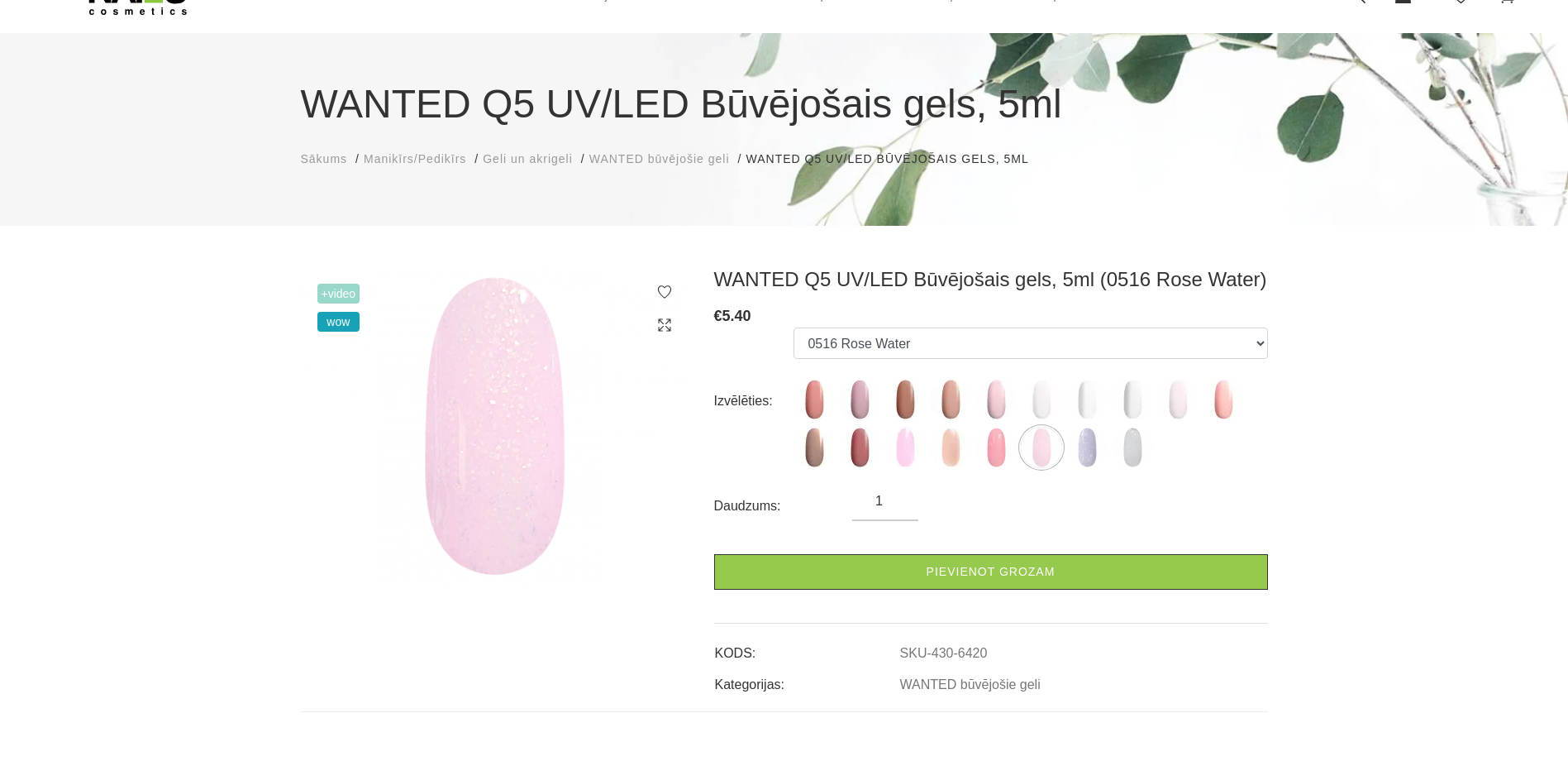
click at [1092, 454] on img at bounding box center [1087, 447] width 42 height 42
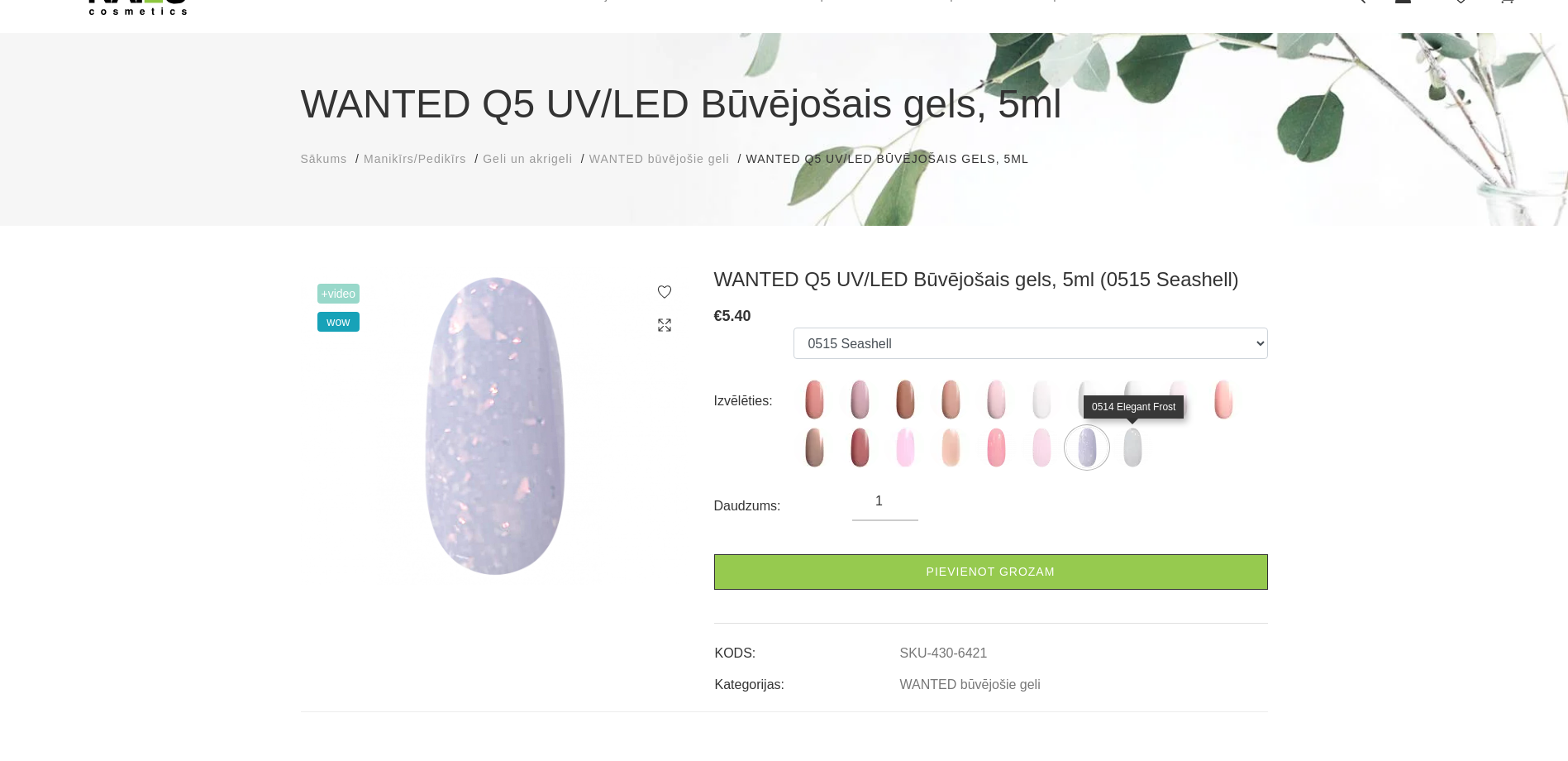
click at [1159, 449] on ul "0502 Mood 0501 Nude Sparkle 0504 Caramel 0503 Macchiato 0505 Dream Rose 0506 Pa…" at bounding box center [1030, 400] width 473 height 148
click at [1150, 450] on img at bounding box center [1132, 447] width 42 height 42
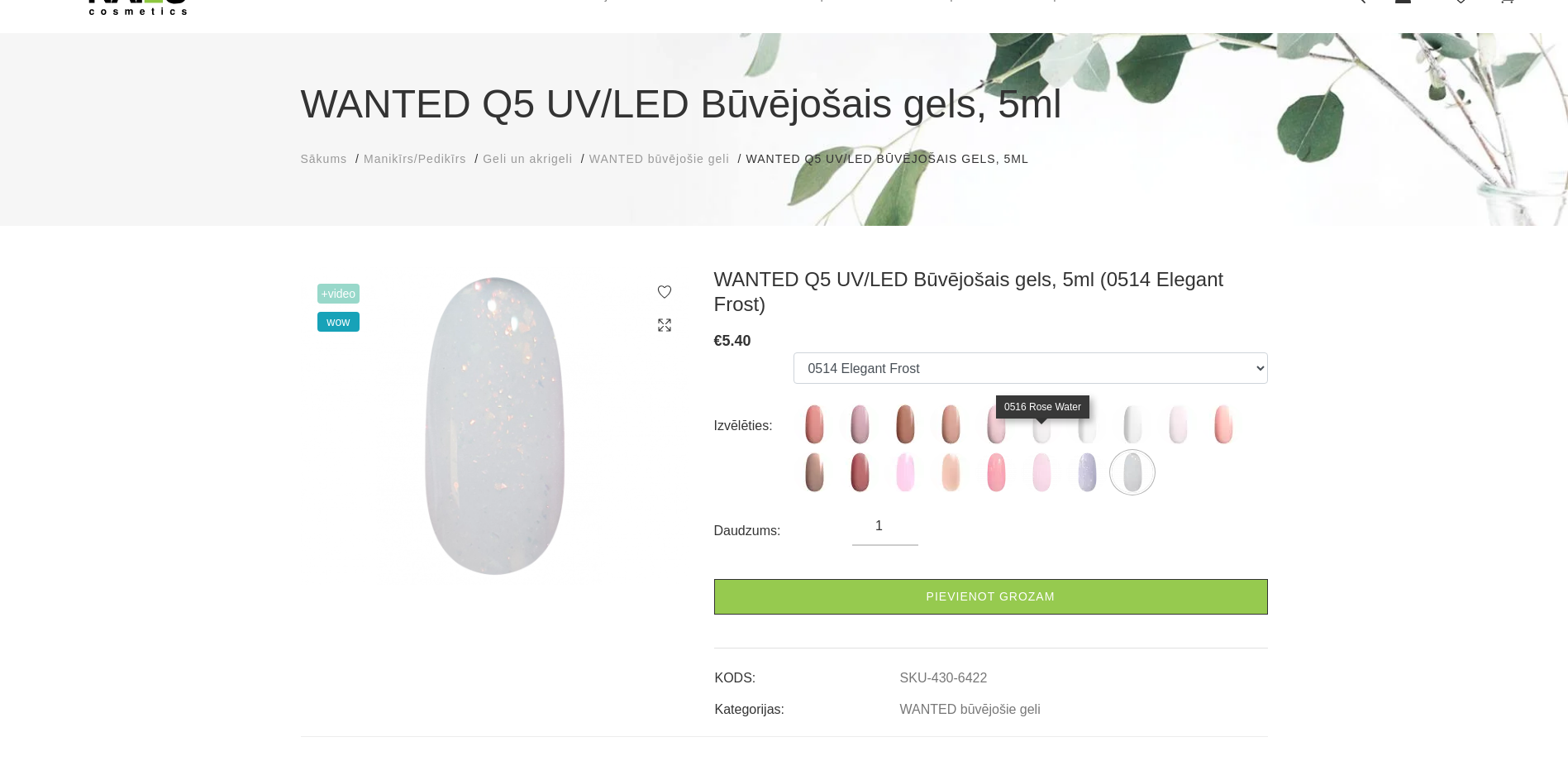
click at [1042, 458] on img at bounding box center [1041, 472] width 42 height 42
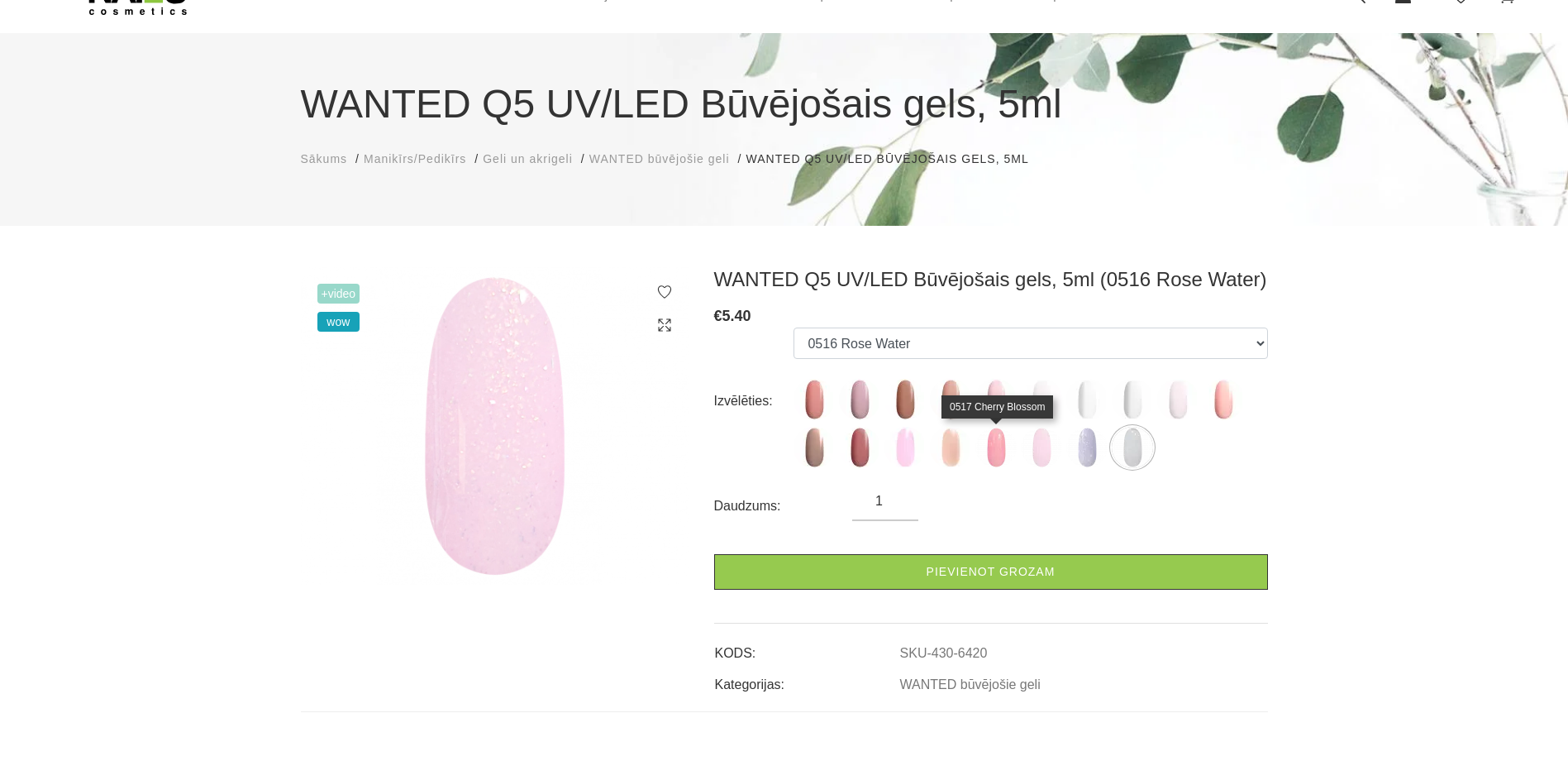
click at [984, 456] on img at bounding box center [996, 447] width 42 height 42
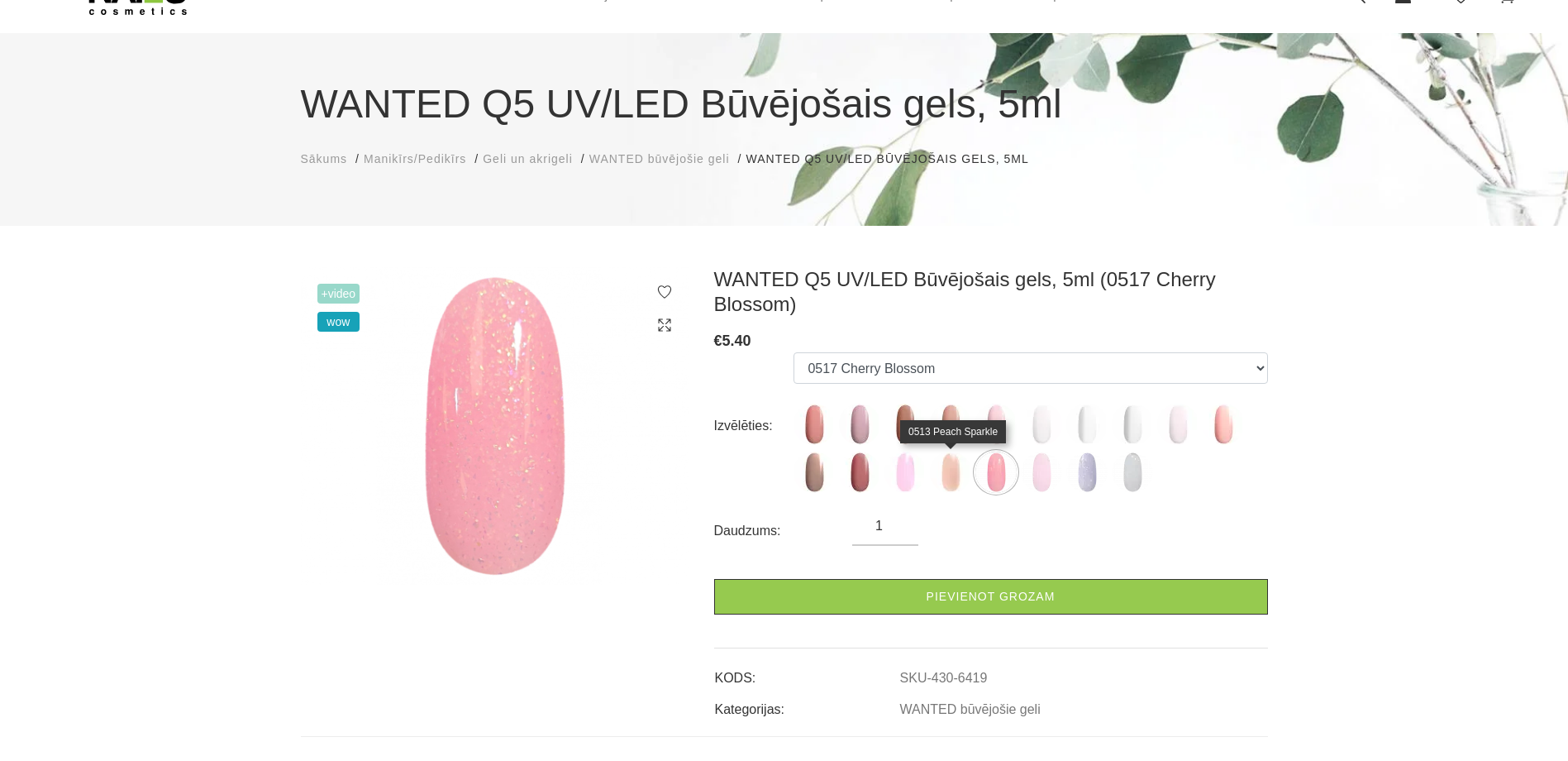
click at [949, 460] on img at bounding box center [950, 472] width 42 height 42
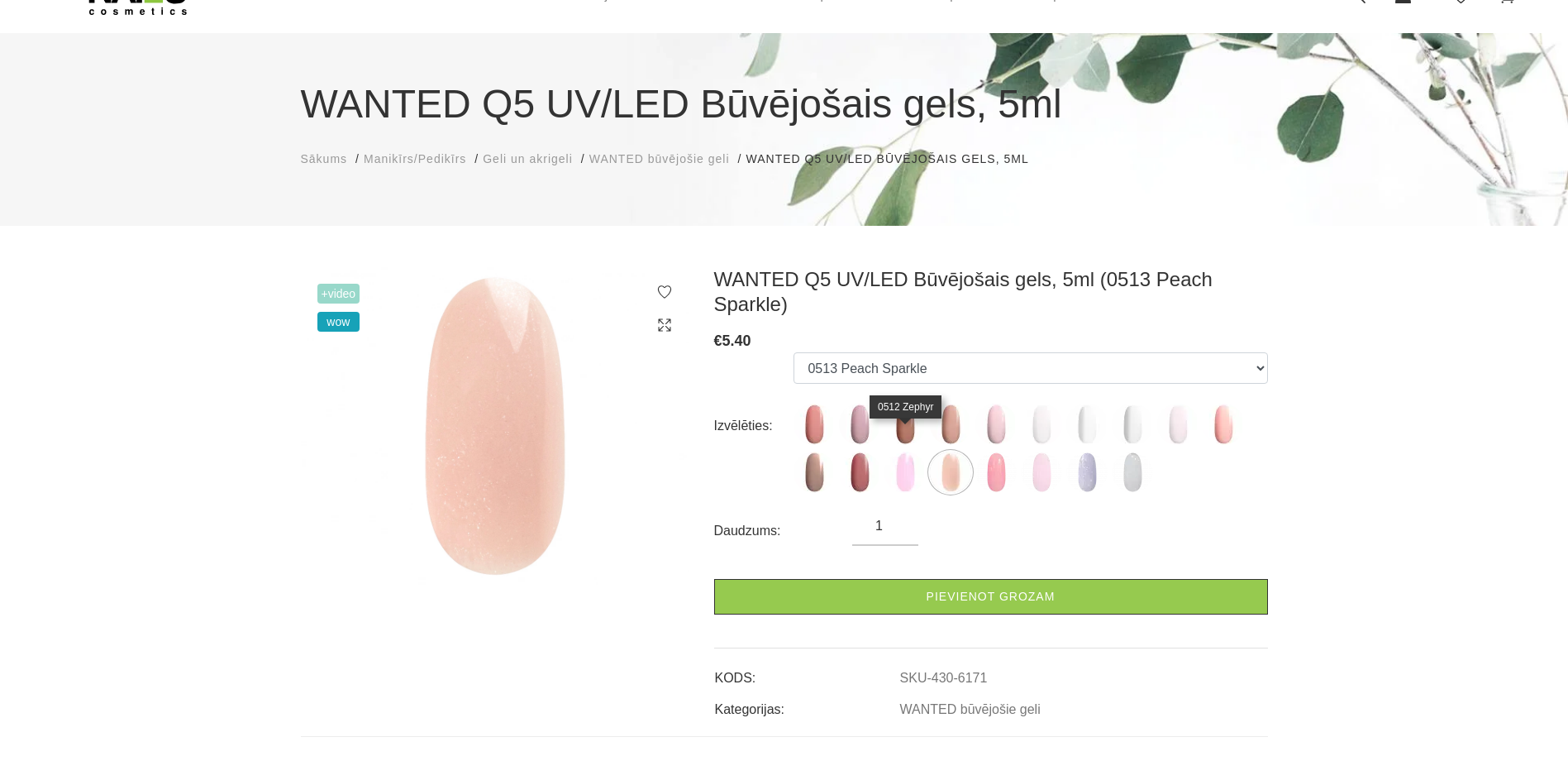
click at [920, 452] on img at bounding box center [905, 472] width 42 height 42
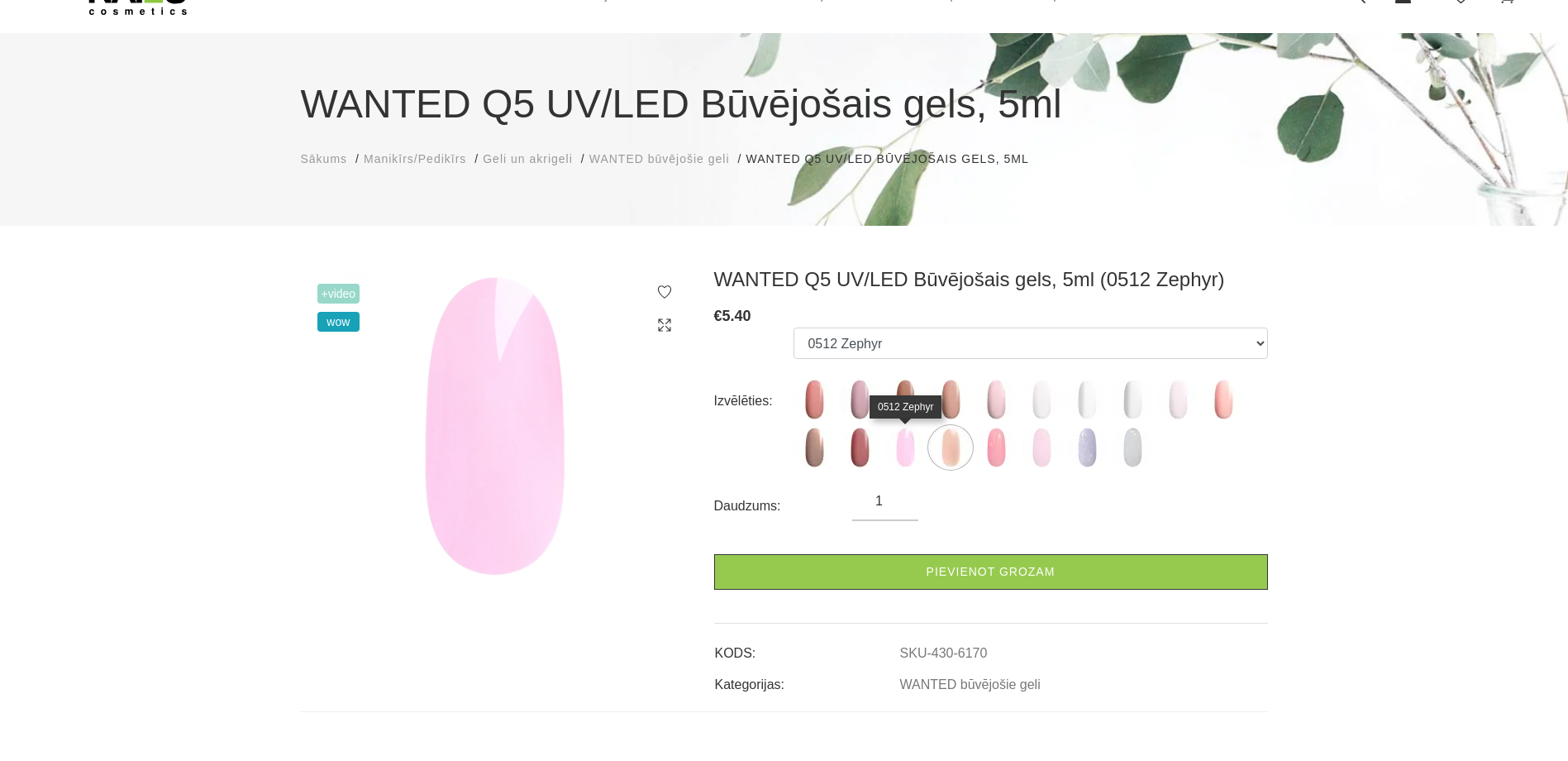
click at [898, 450] on img at bounding box center [905, 447] width 42 height 42
click at [558, 447] on img at bounding box center [496, 425] width 389 height 317
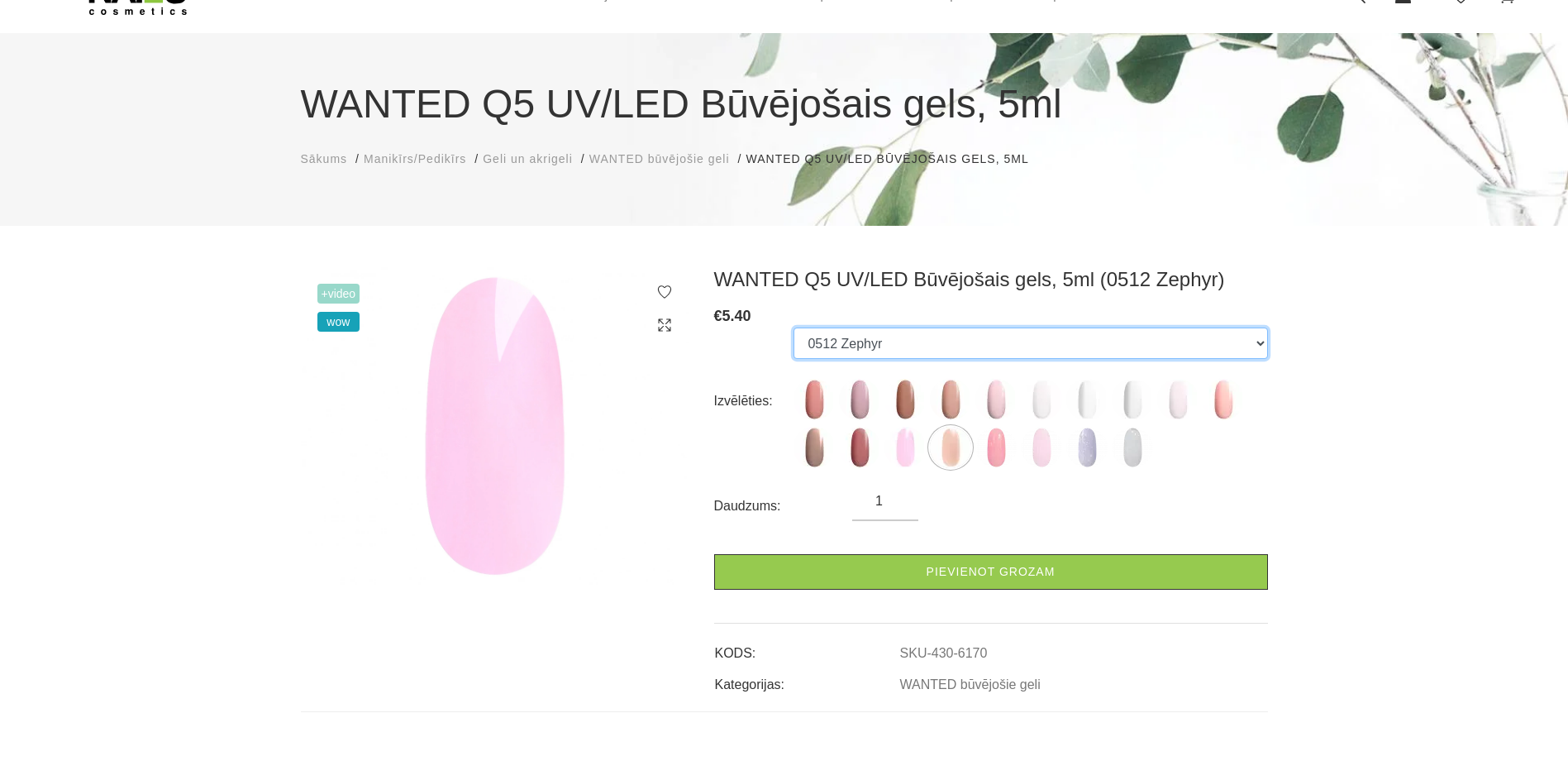
click at [1231, 341] on select "0502 Mood 0501 Nude Sparkle 0504 Caramel 0503 Macchiato 0505 Dream Rose 0506 Pa…" at bounding box center [1030, 343] width 473 height 32
click at [1223, 392] on img at bounding box center [1223, 399] width 42 height 42
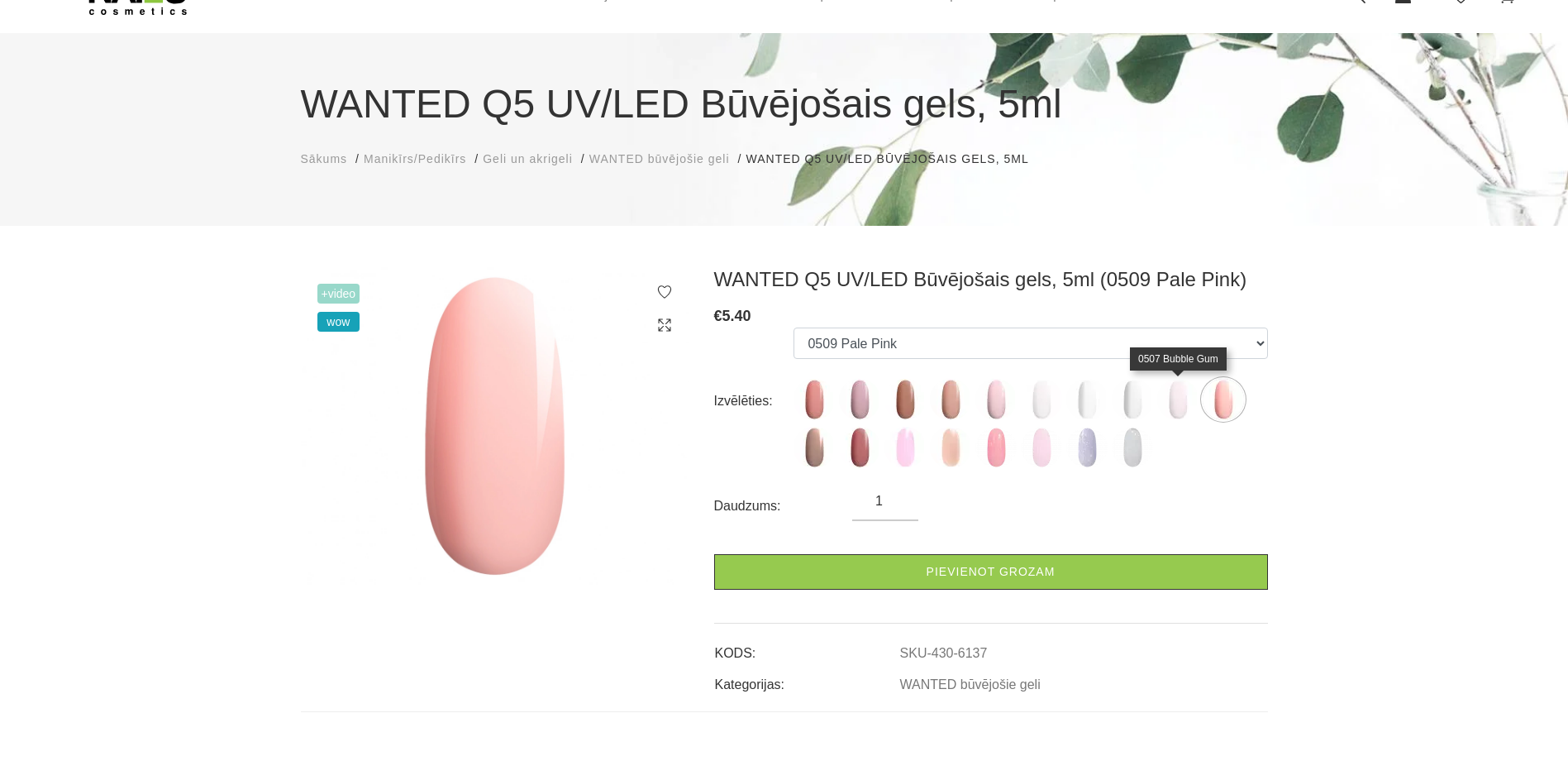
click at [1173, 399] on img at bounding box center [1178, 399] width 42 height 42
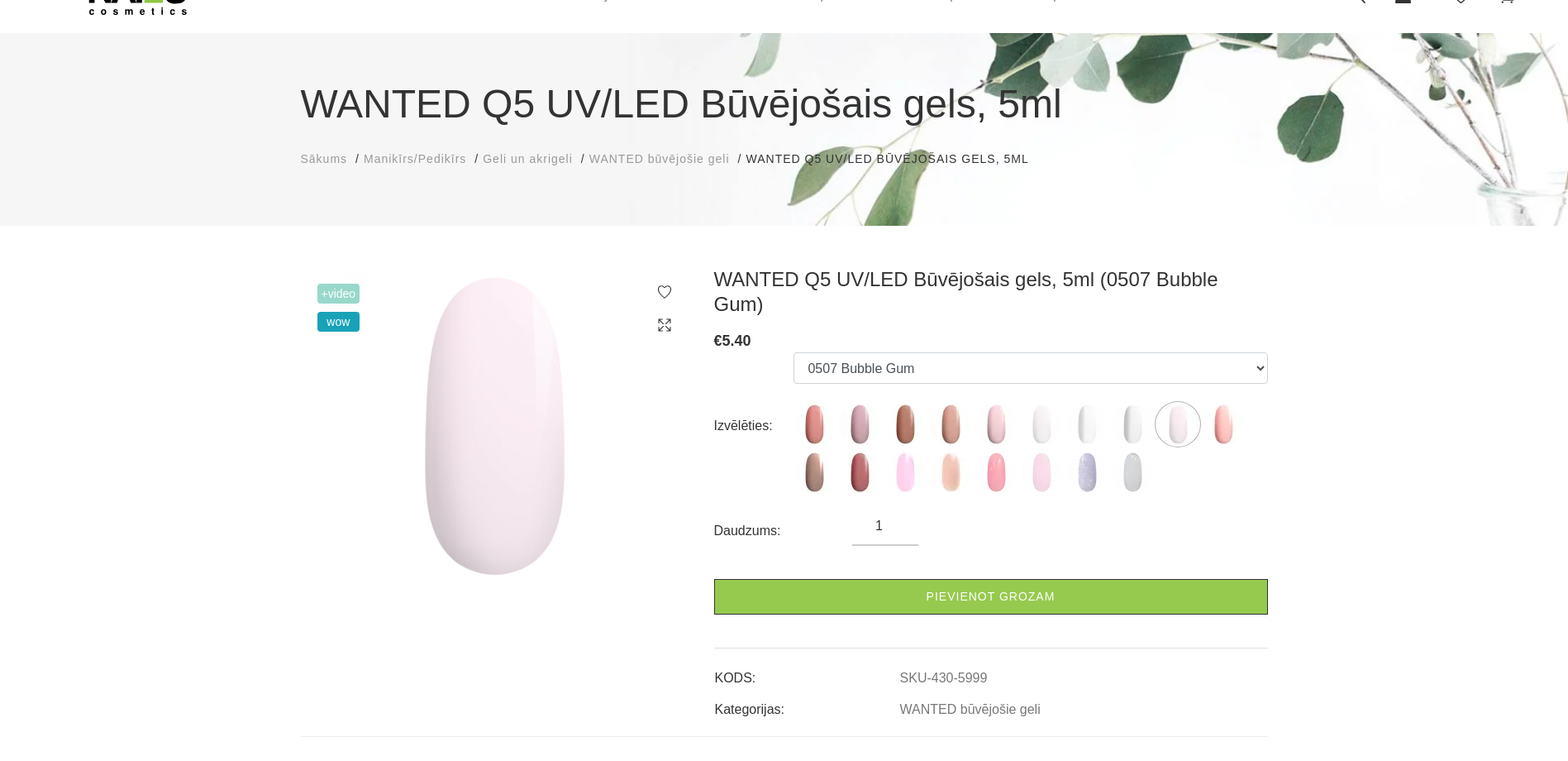
click at [978, 425] on ul "0502 Mood 0501 Nude Sparkle 0504 Caramel 0503 Macchiato 0505 Dream Rose 0506 Pa…" at bounding box center [1030, 426] width 473 height 148
click at [989, 407] on img at bounding box center [996, 424] width 42 height 42
select select "4681"
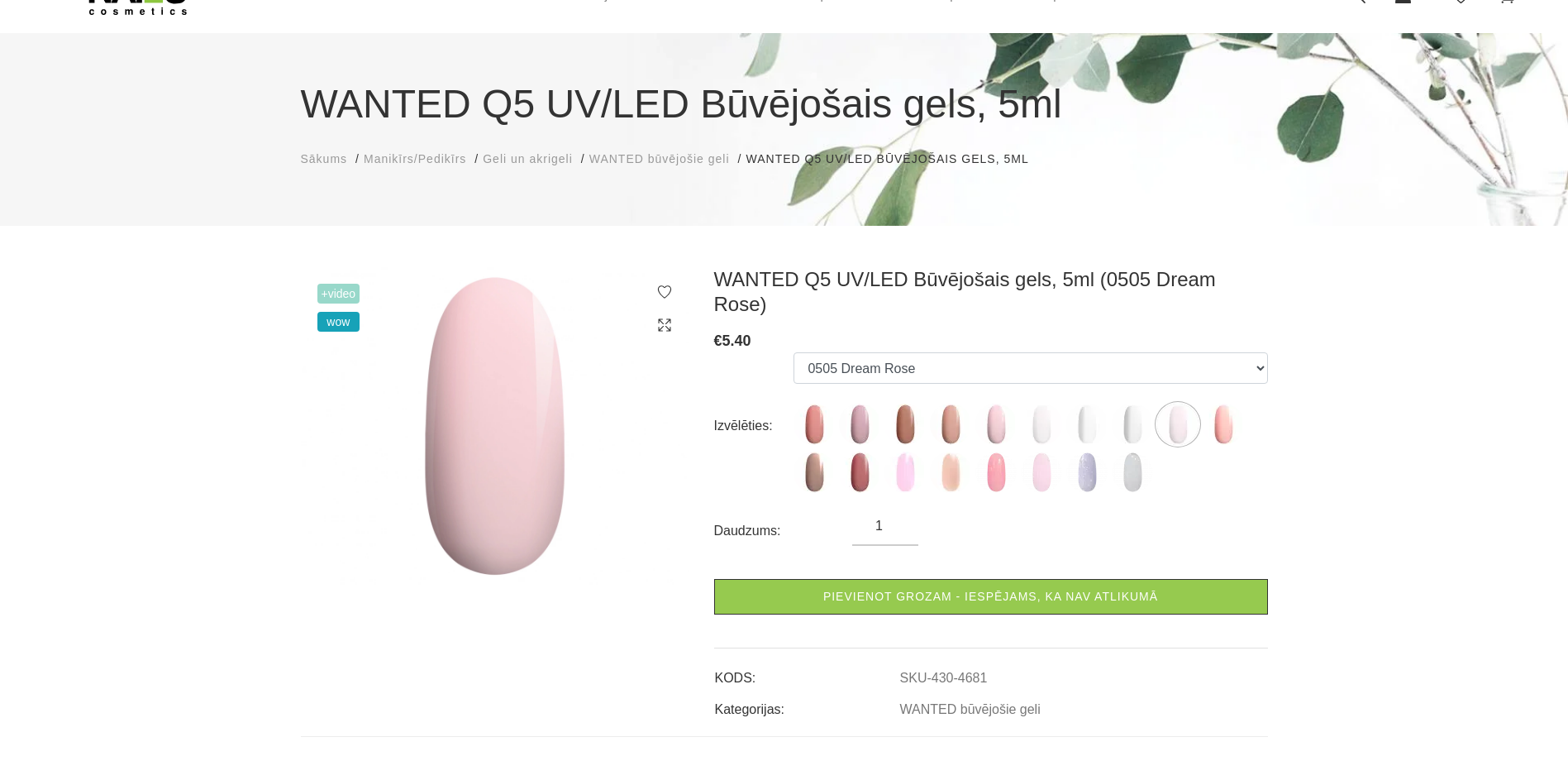
click at [476, 387] on img at bounding box center [496, 425] width 389 height 317
click at [330, 282] on img at bounding box center [496, 425] width 389 height 317
click at [330, 288] on span "+Video" at bounding box center [338, 293] width 43 height 19
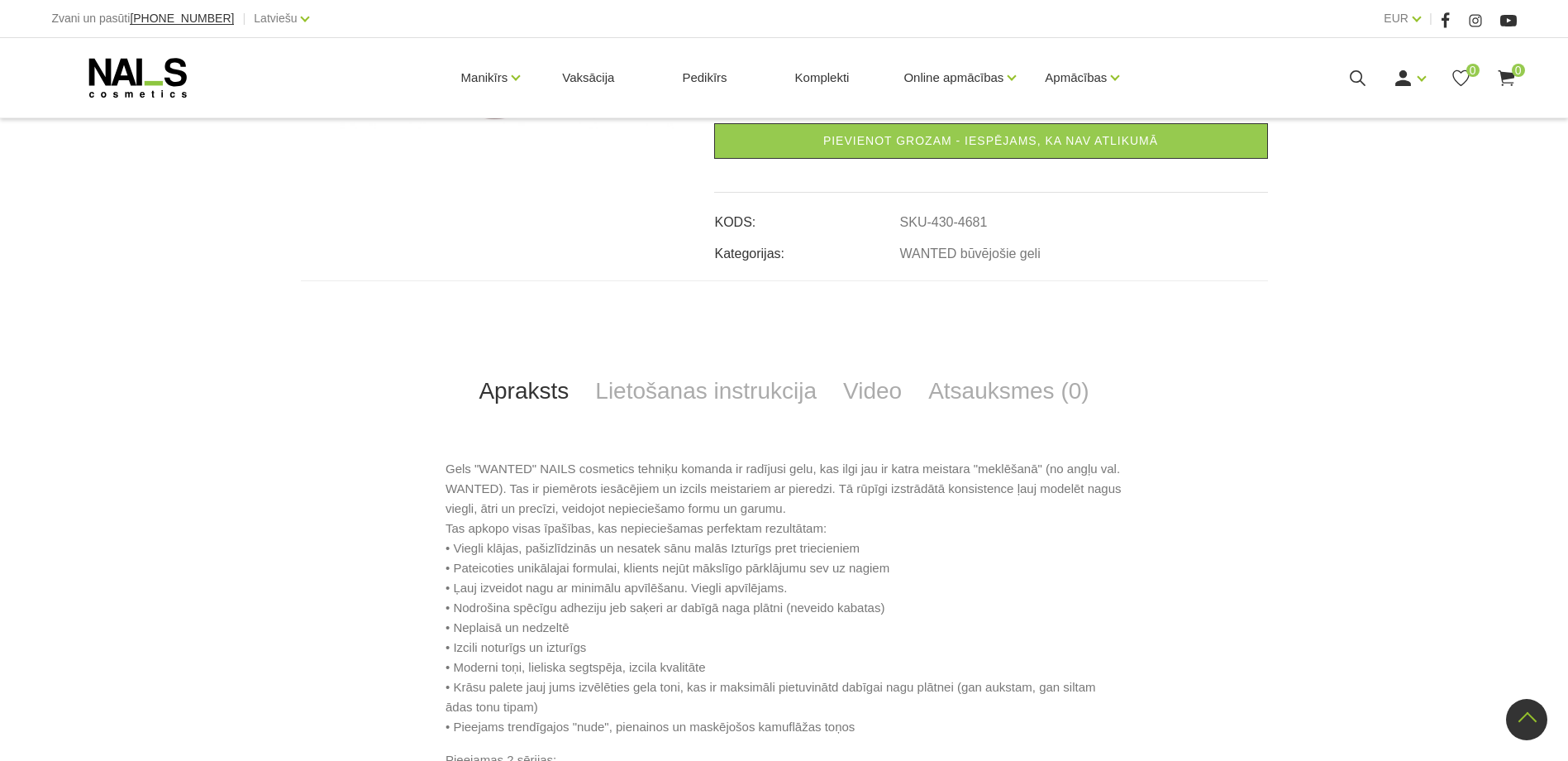
scroll to position [361, 0]
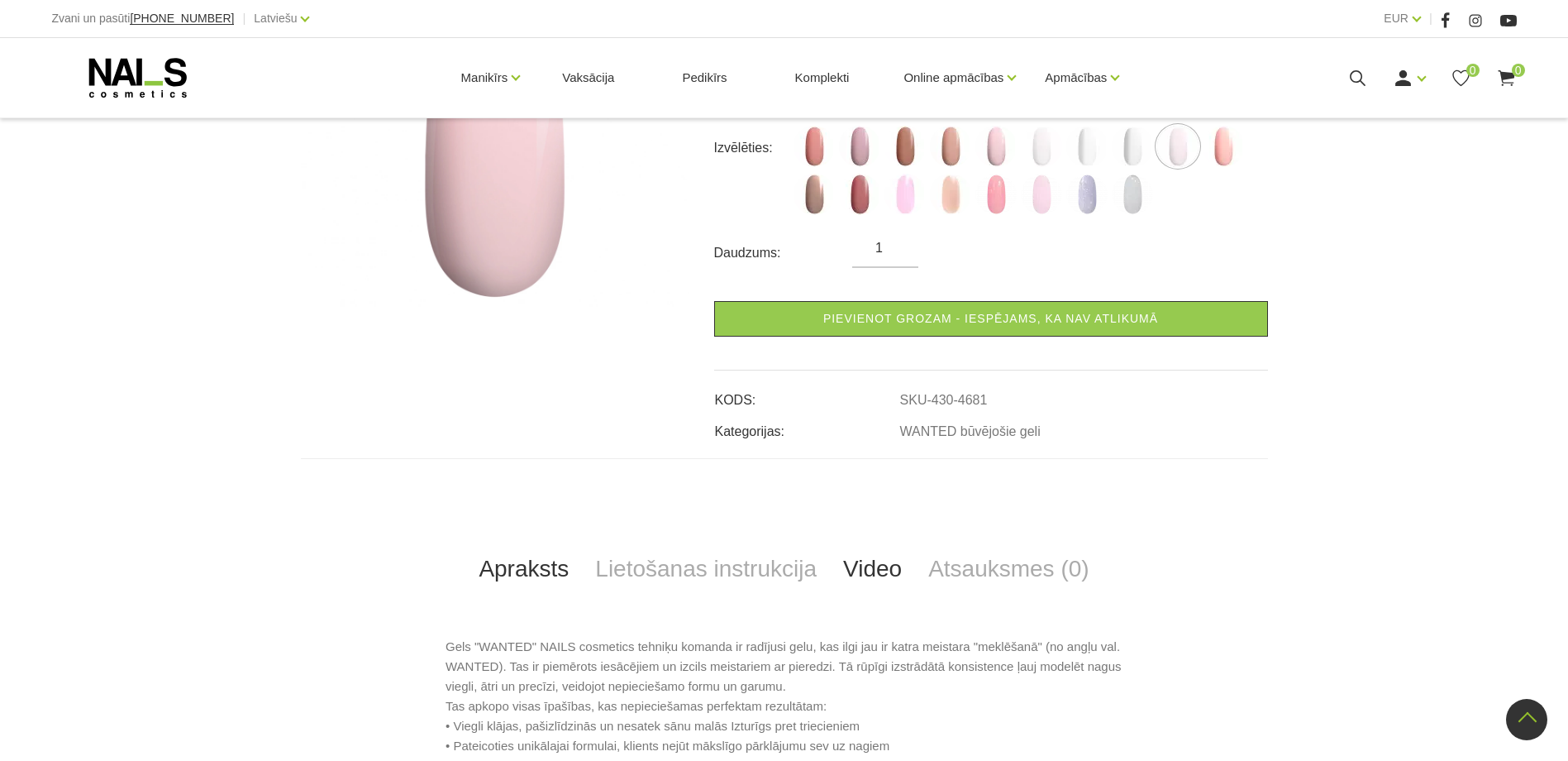
click at [863, 558] on link "Video" at bounding box center [872, 569] width 85 height 55
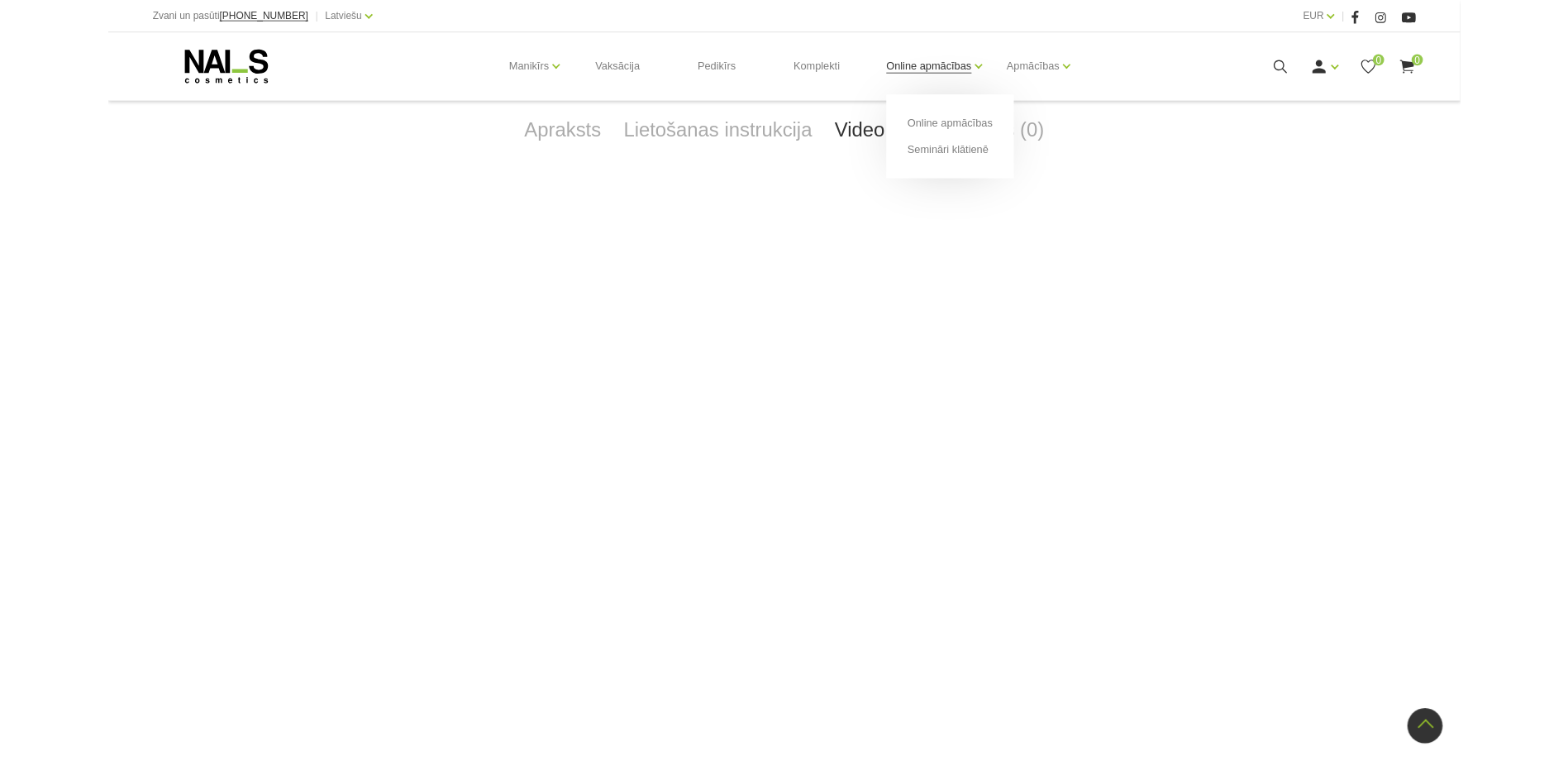
scroll to position [856, 0]
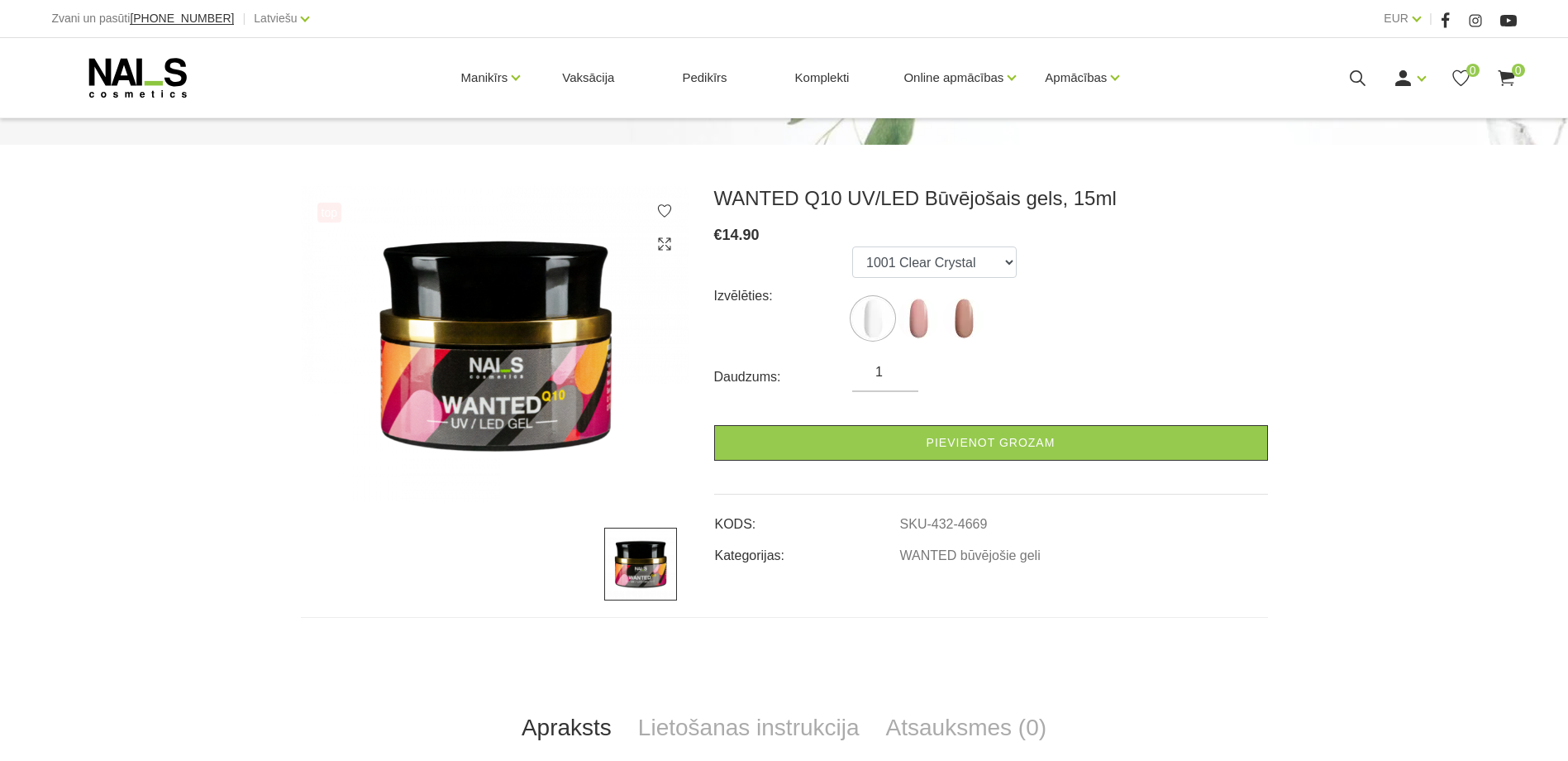
scroll to position [165, 0]
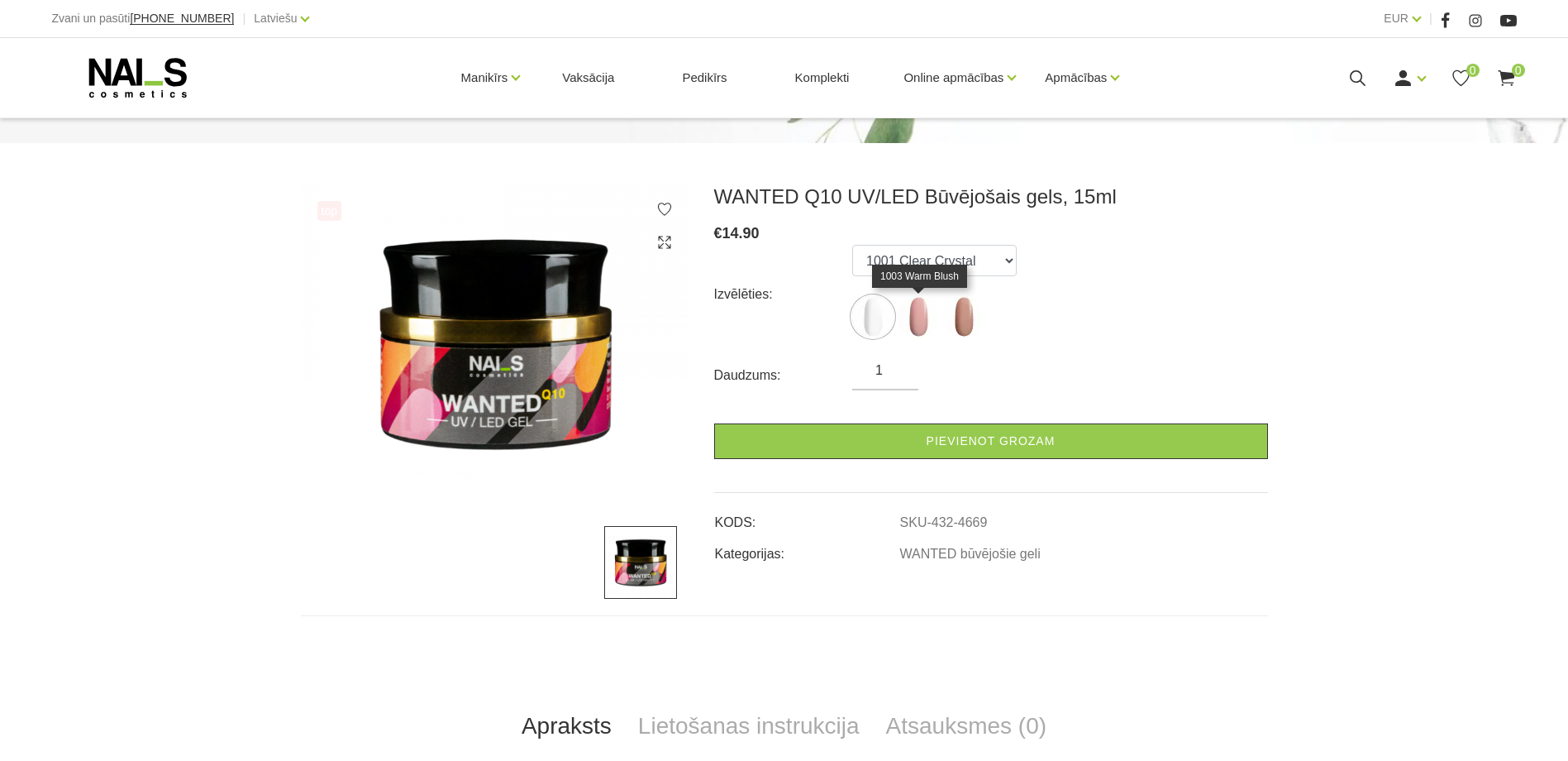
click at [923, 325] on img at bounding box center [918, 316] width 42 height 42
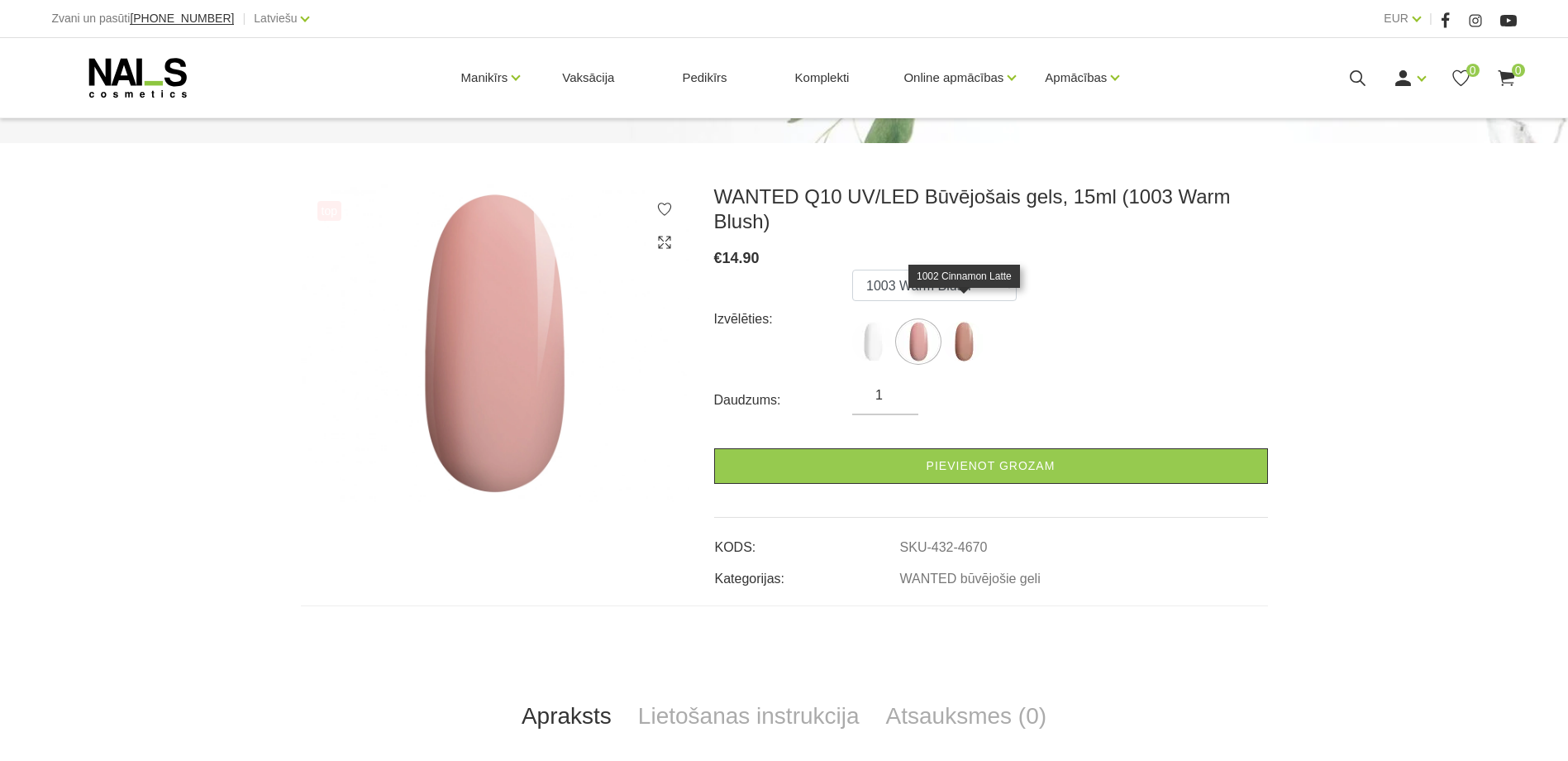
click at [971, 324] on img at bounding box center [963, 341] width 42 height 42
select select "4671"
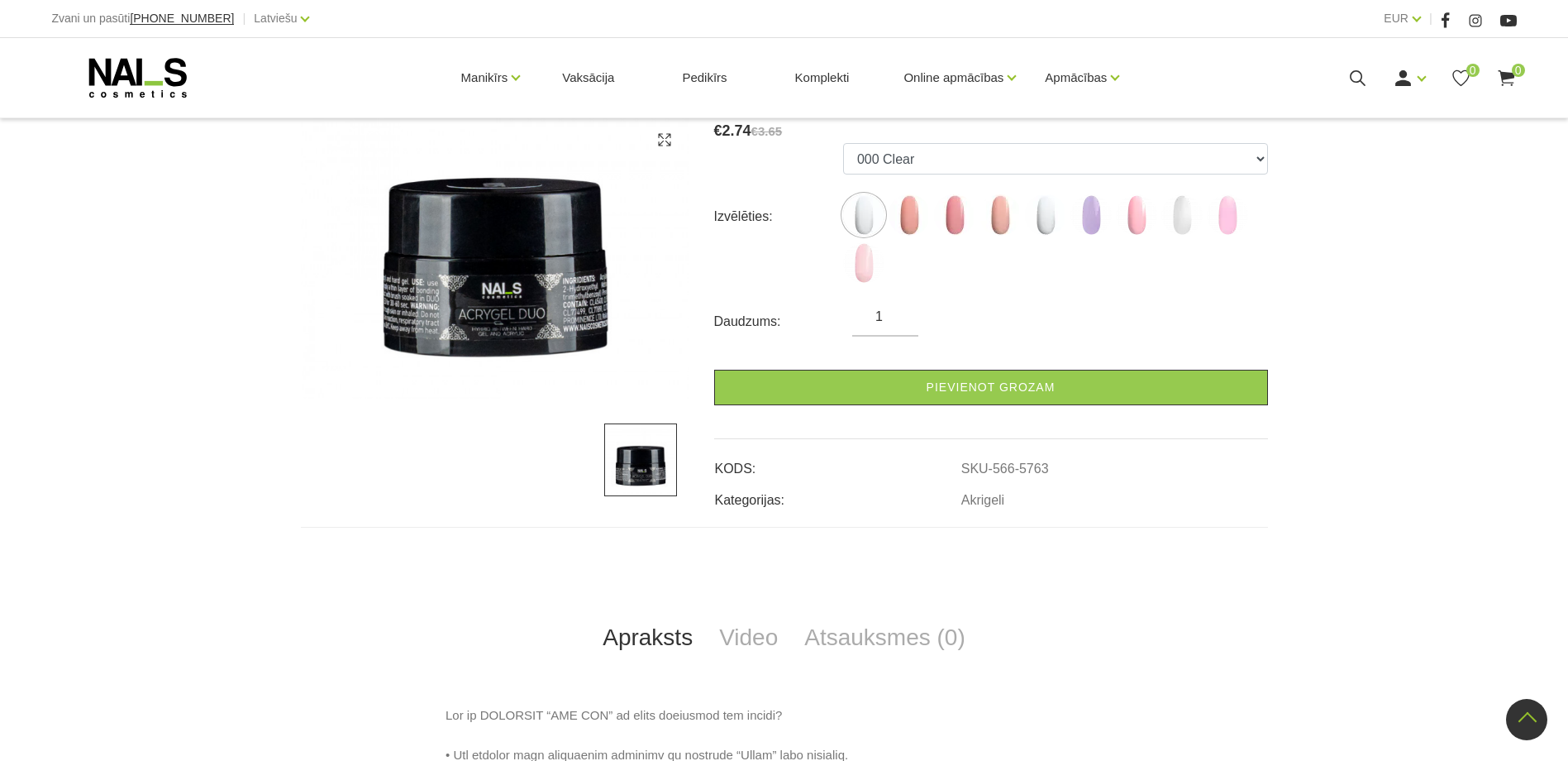
scroll to position [248, 0]
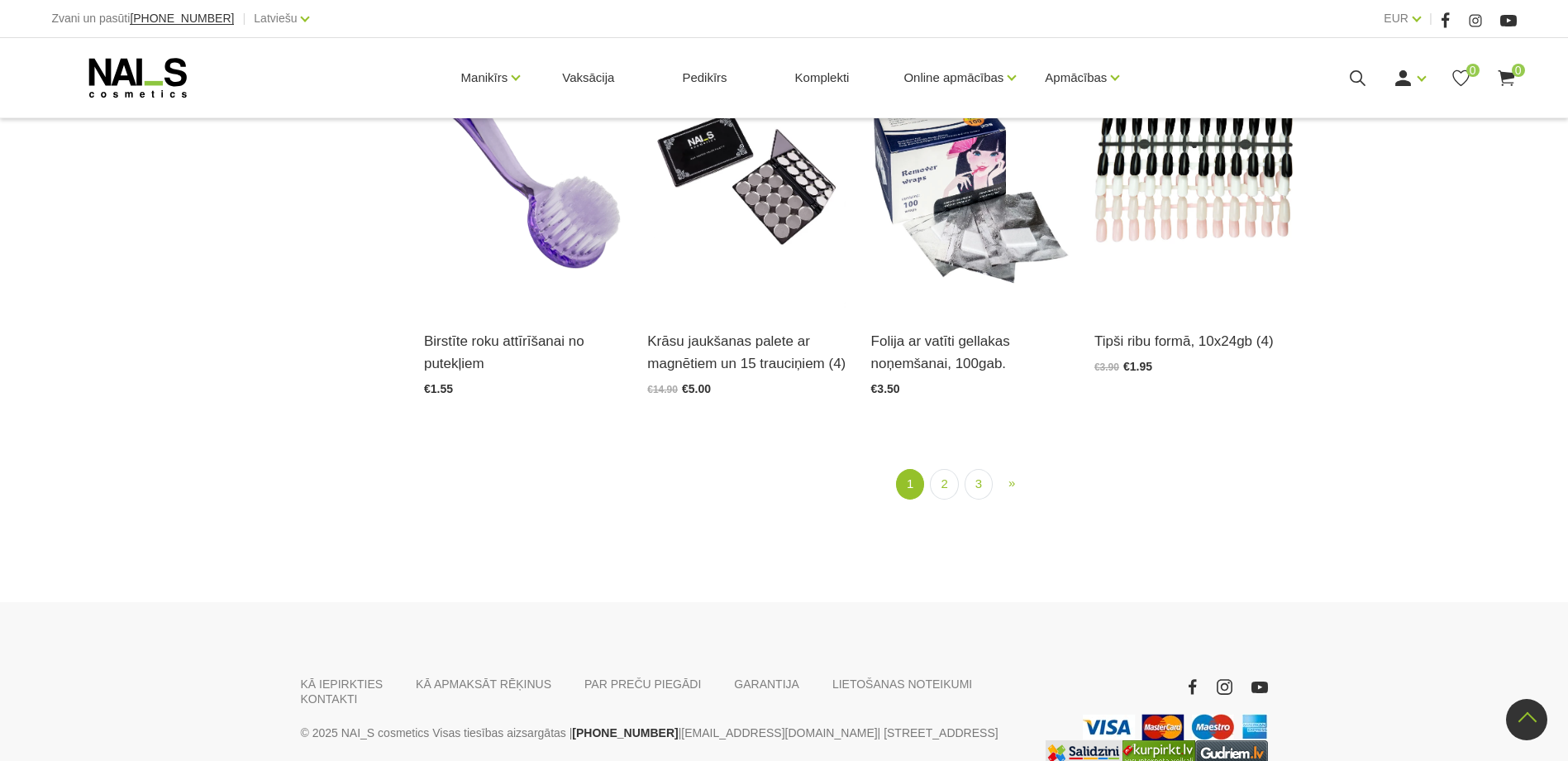
scroll to position [2219, 0]
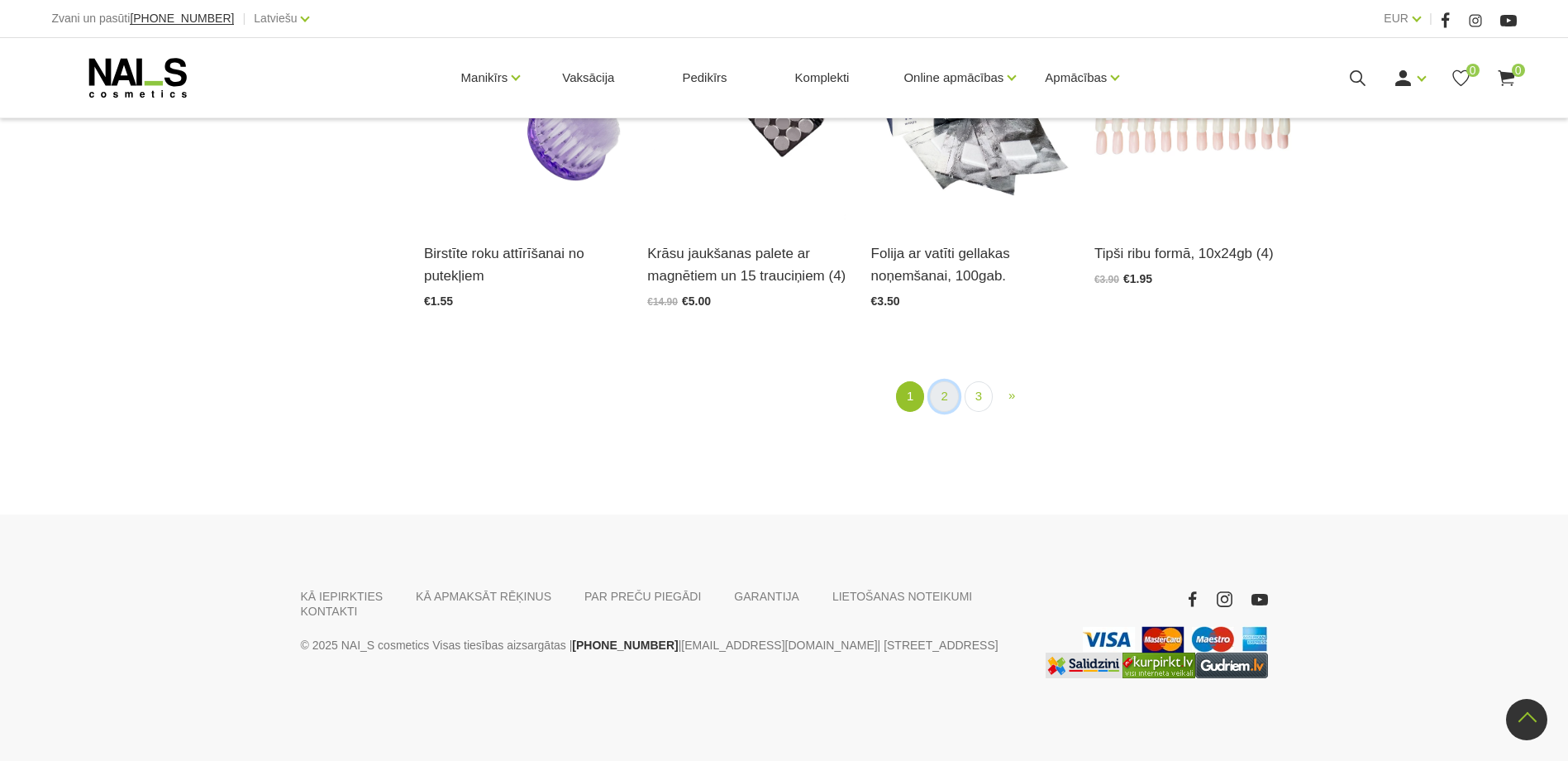
click at [939, 407] on link "2" at bounding box center [943, 396] width 28 height 31
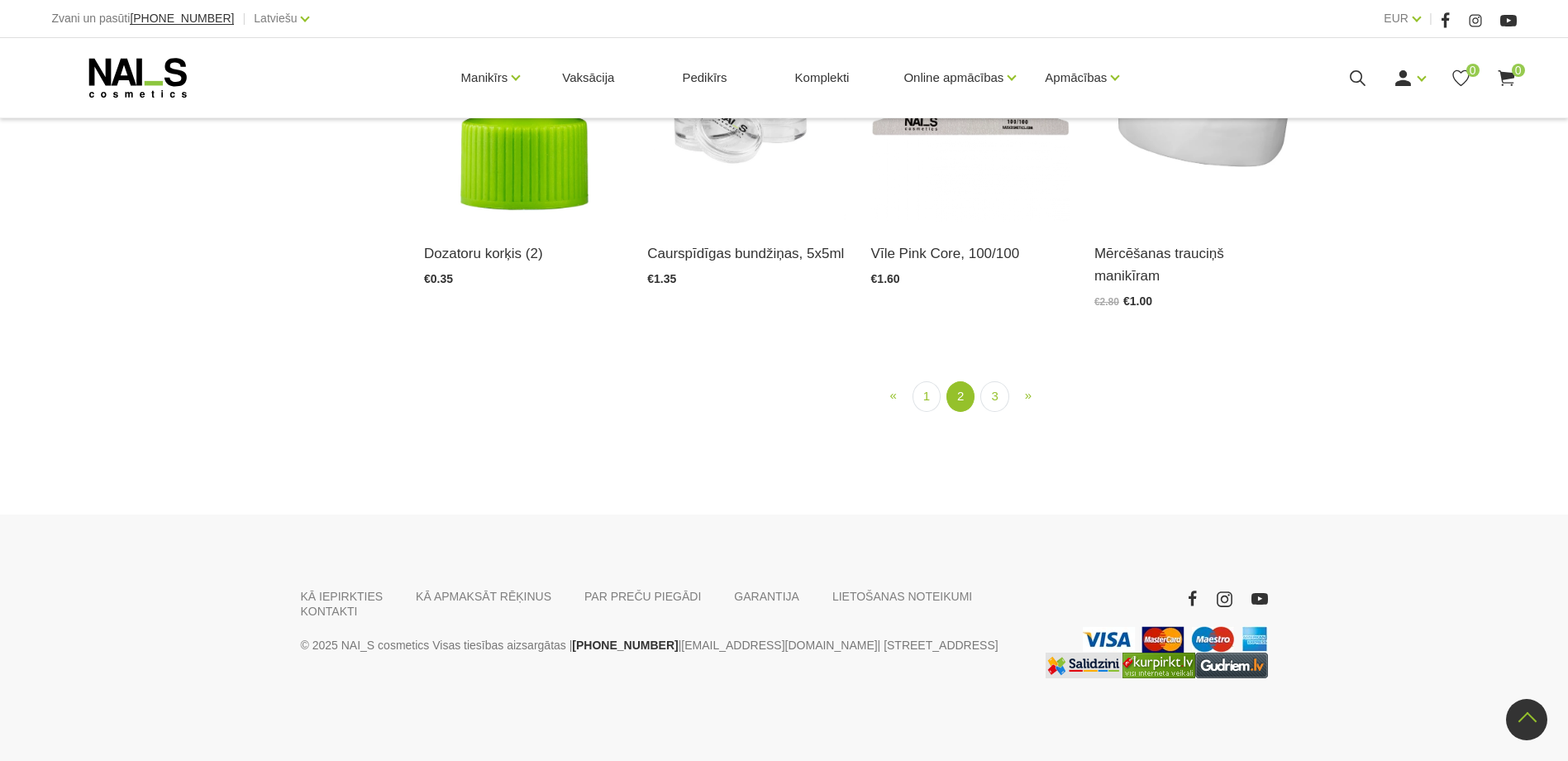
scroll to position [2074, 0]
click at [996, 412] on link "3" at bounding box center [994, 396] width 28 height 31
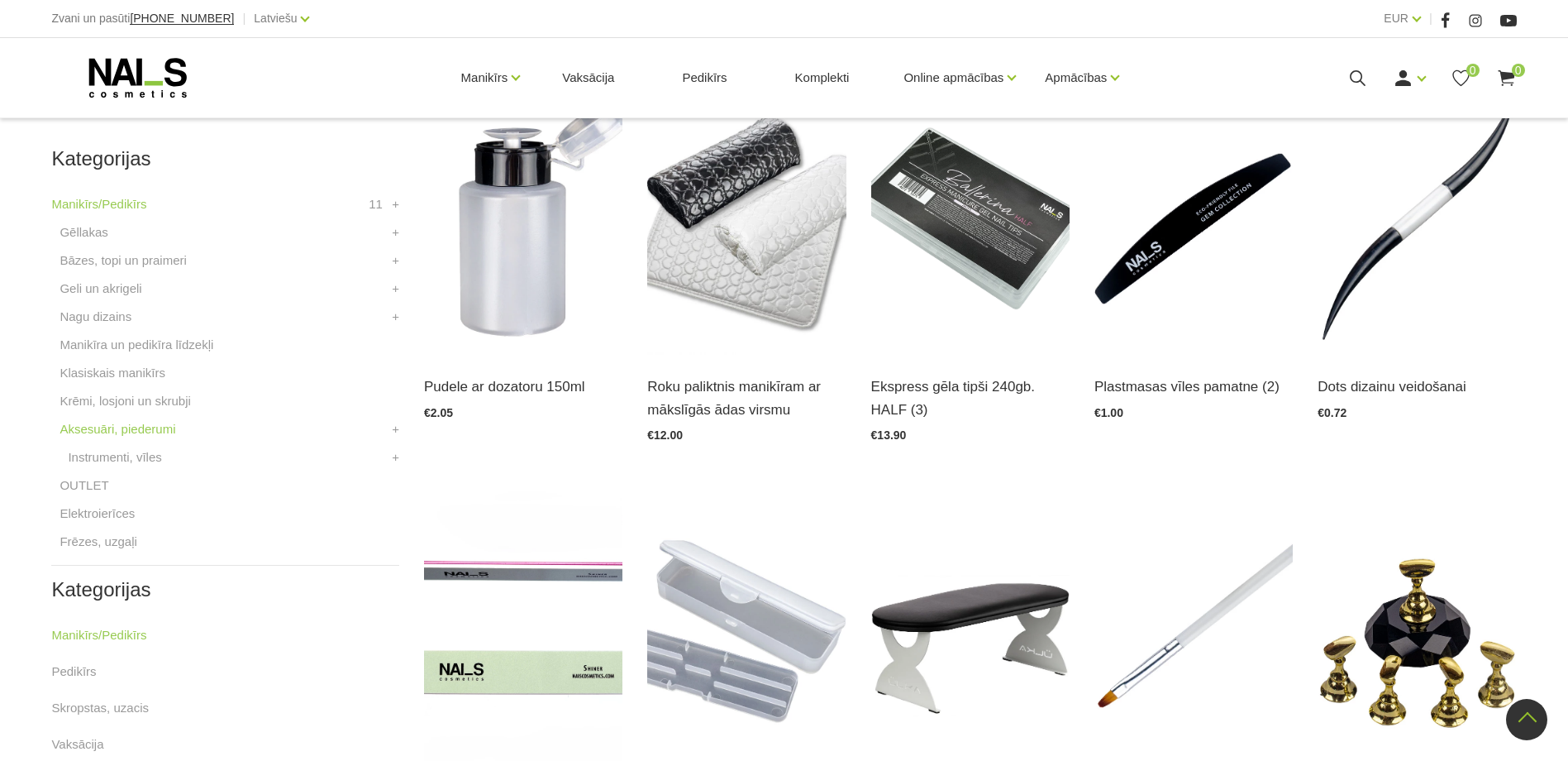
scroll to position [339, 0]
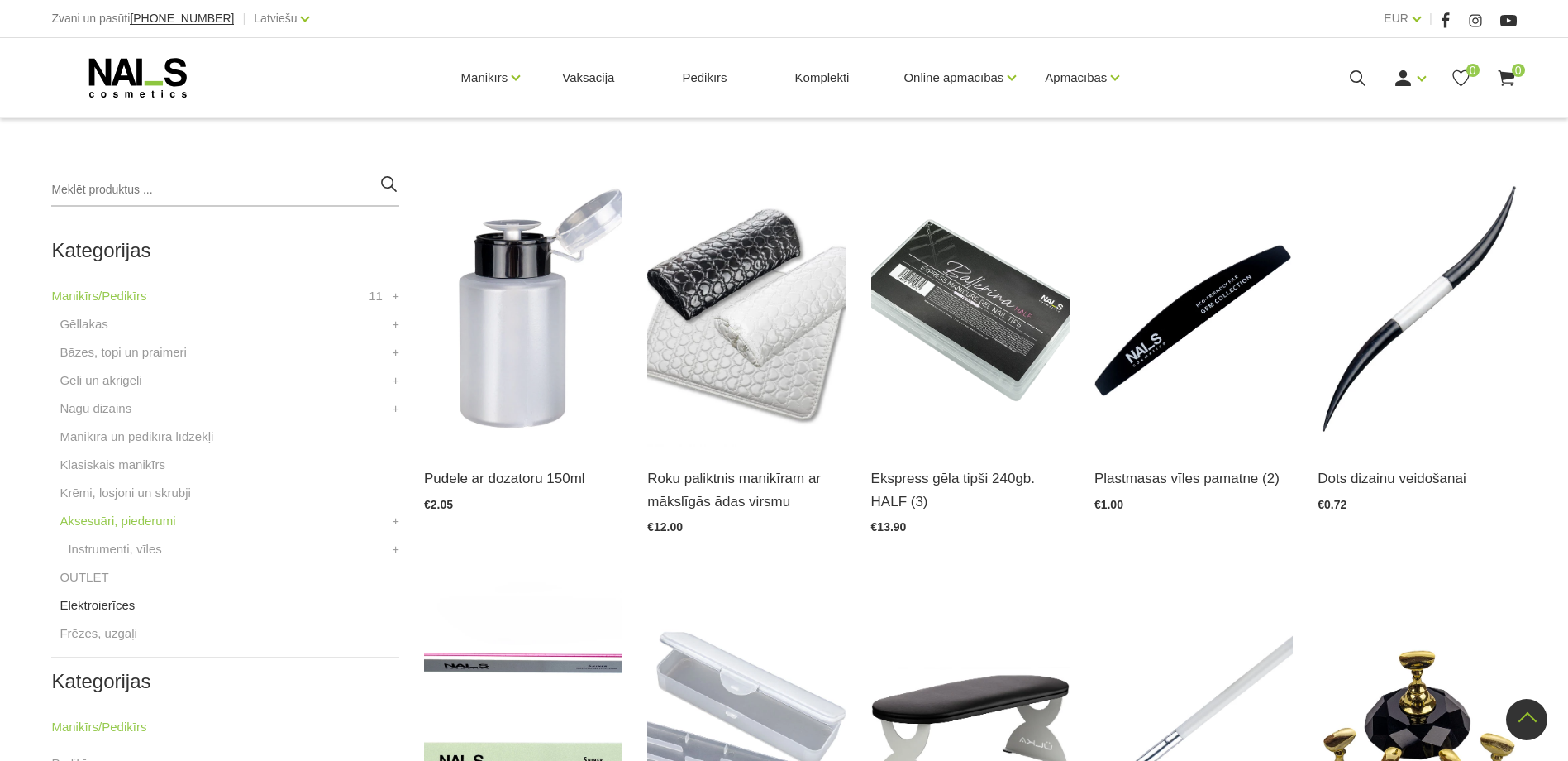
click at [94, 608] on link "Elektroierīces" at bounding box center [96, 605] width 75 height 19
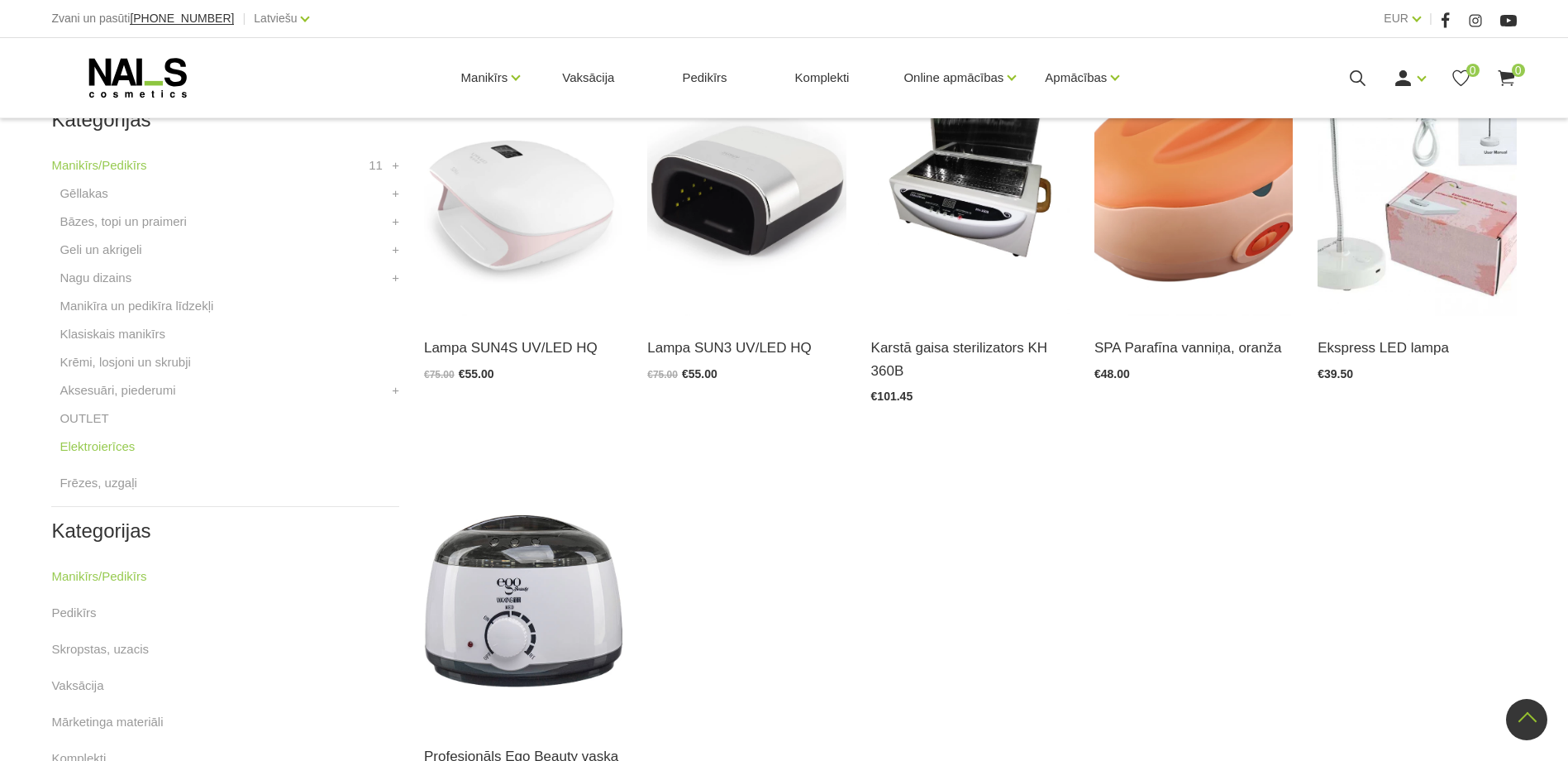
scroll to position [248, 0]
